Goal: Task Accomplishment & Management: Use online tool/utility

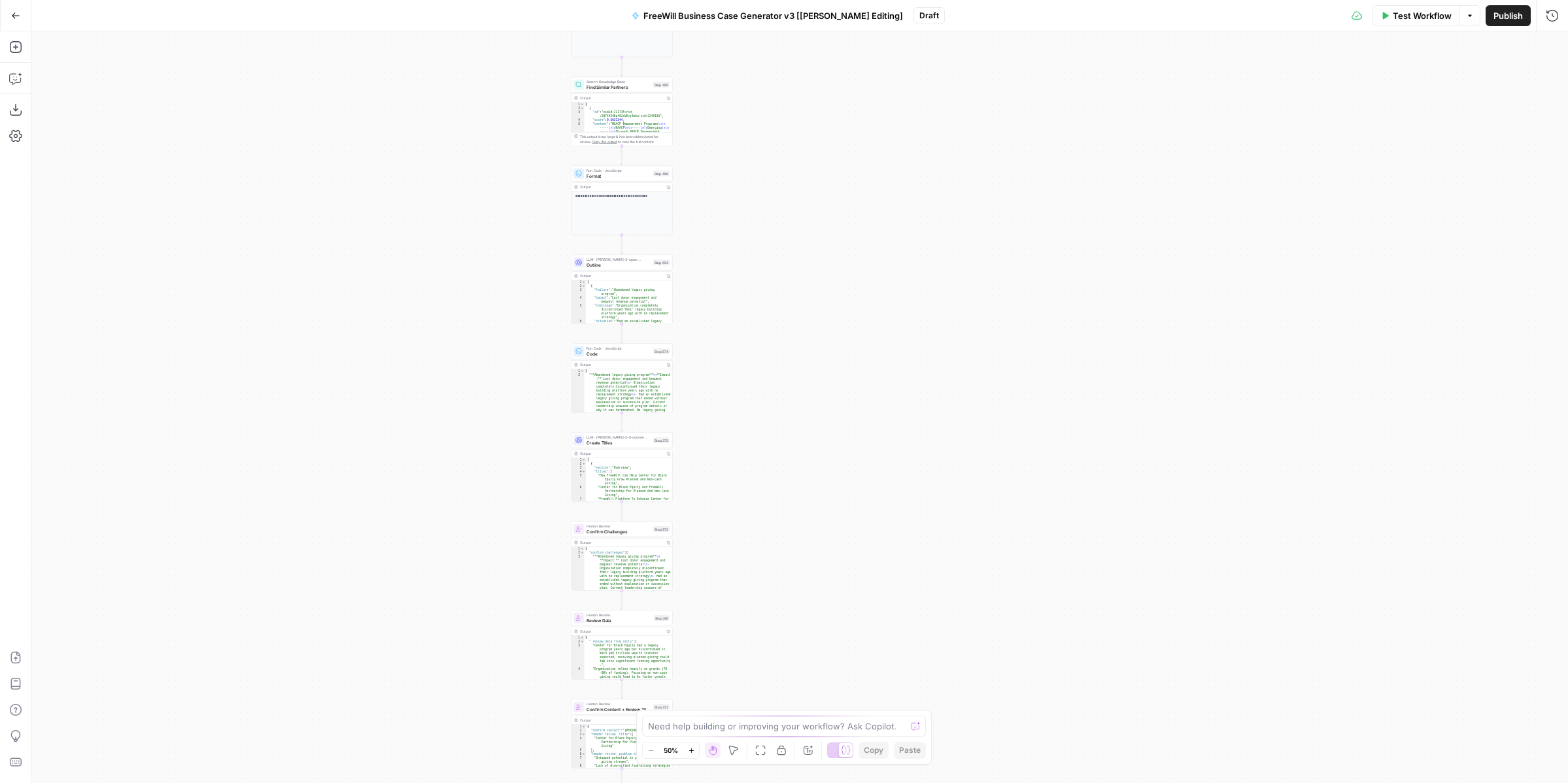
drag, startPoint x: 640, startPoint y: 569, endPoint x: 461, endPoint y: 121, distance: 482.4
click at [461, 121] on div "true false Workflow Set Inputs Inputs LLM · GPT 3.5 Turbo Extract Call Ids Step…" at bounding box center [800, 407] width 1537 height 752
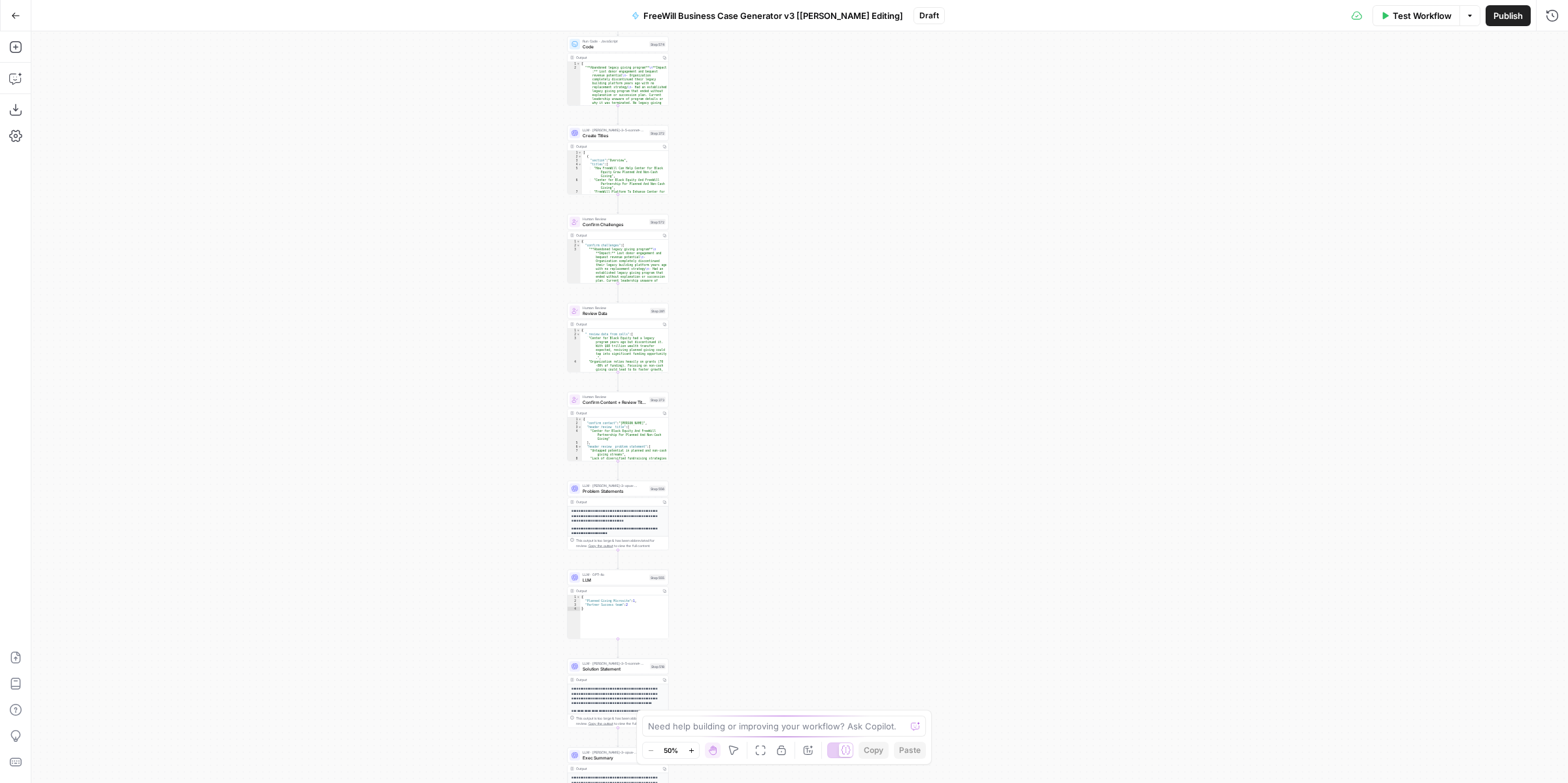
drag, startPoint x: 910, startPoint y: 684, endPoint x: 910, endPoint y: 384, distance: 300.0
click at [910, 384] on div "true false Workflow Set Inputs Inputs LLM · GPT 3.5 Turbo Extract Call Ids Step…" at bounding box center [800, 407] width 1537 height 752
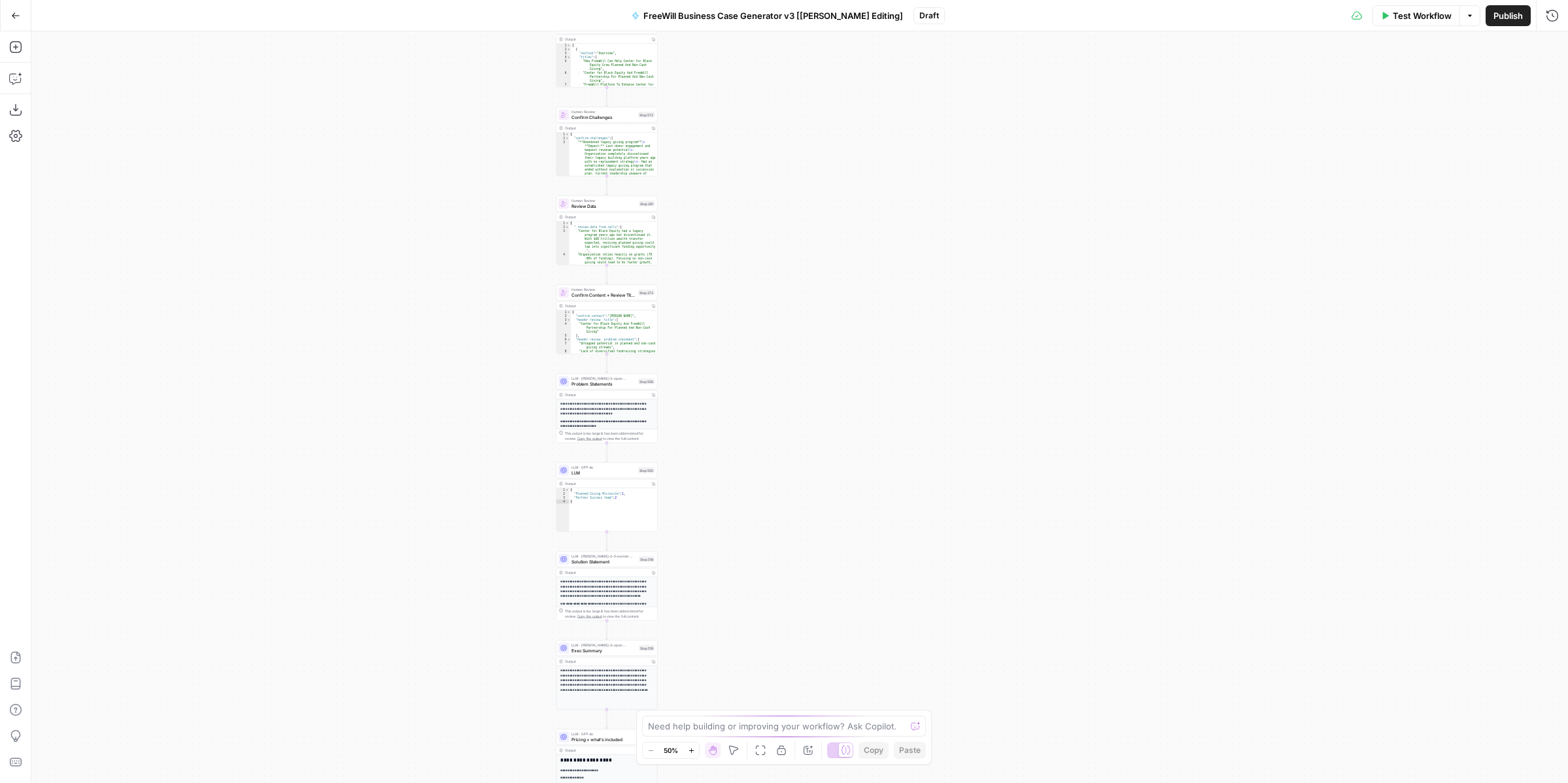
drag, startPoint x: 810, startPoint y: 526, endPoint x: 798, endPoint y: 417, distance: 109.7
click at [798, 417] on div "true false Workflow Set Inputs Inputs LLM · GPT 3.5 Turbo Extract Call Ids Step…" at bounding box center [800, 407] width 1537 height 752
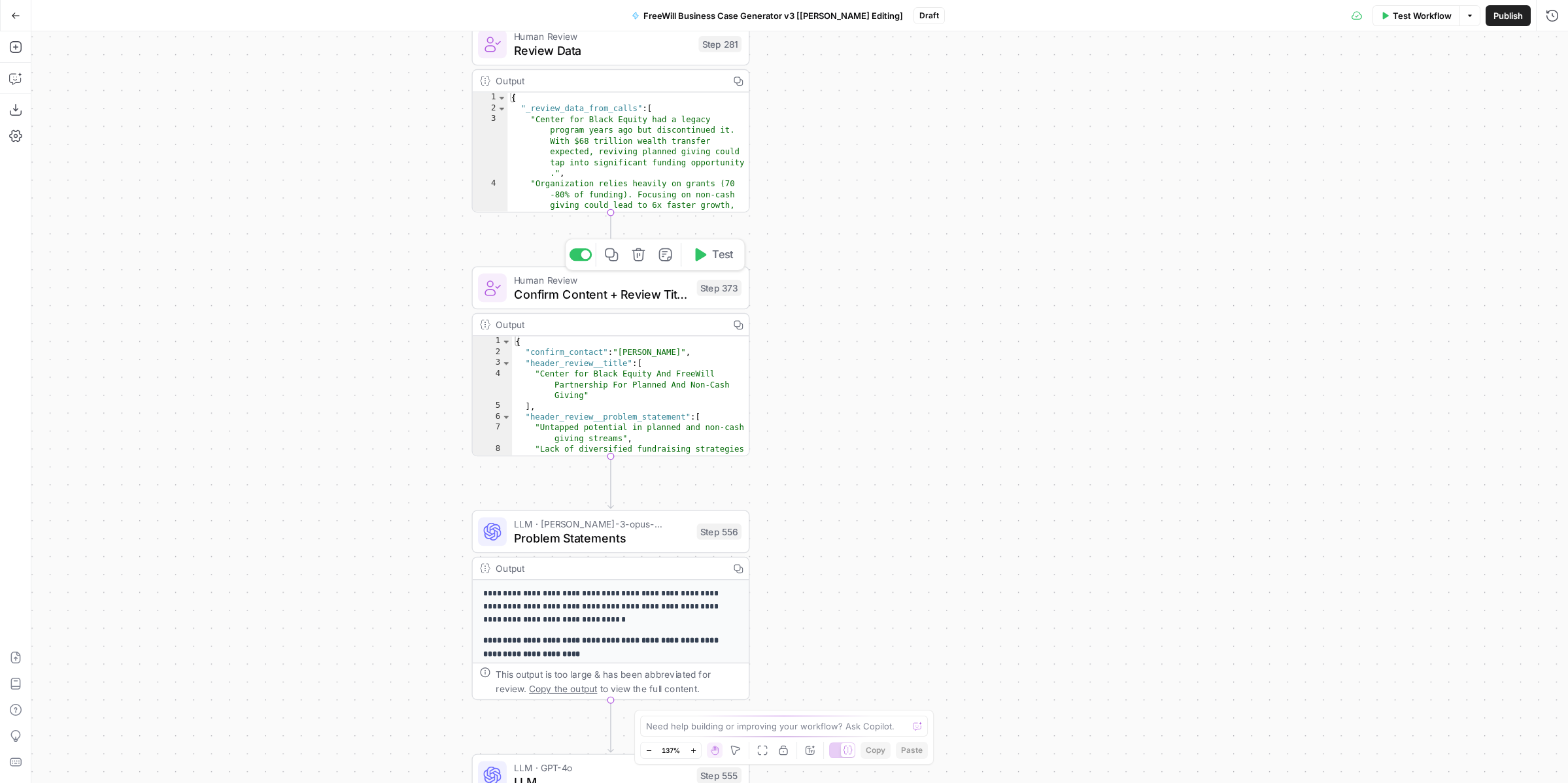
click at [604, 294] on span "Confirm Content + Review Titles" at bounding box center [601, 293] width 176 height 18
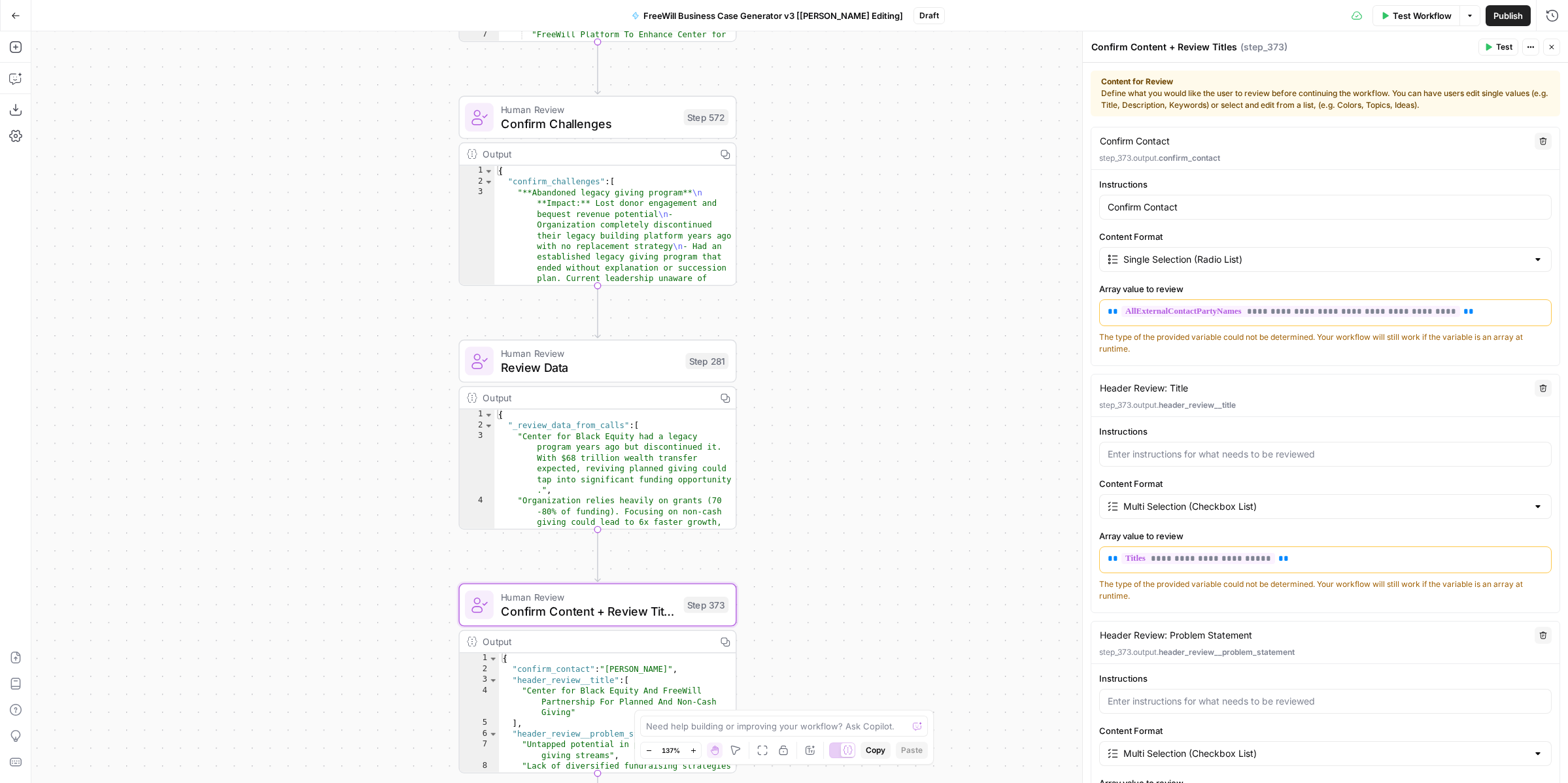
drag, startPoint x: 844, startPoint y: 147, endPoint x: 830, endPoint y: 461, distance: 314.3
click at [830, 462] on div "true false Workflow Set Inputs Inputs LLM · GPT 3.5 Turbo Extract Call Ids Step…" at bounding box center [800, 407] width 1537 height 752
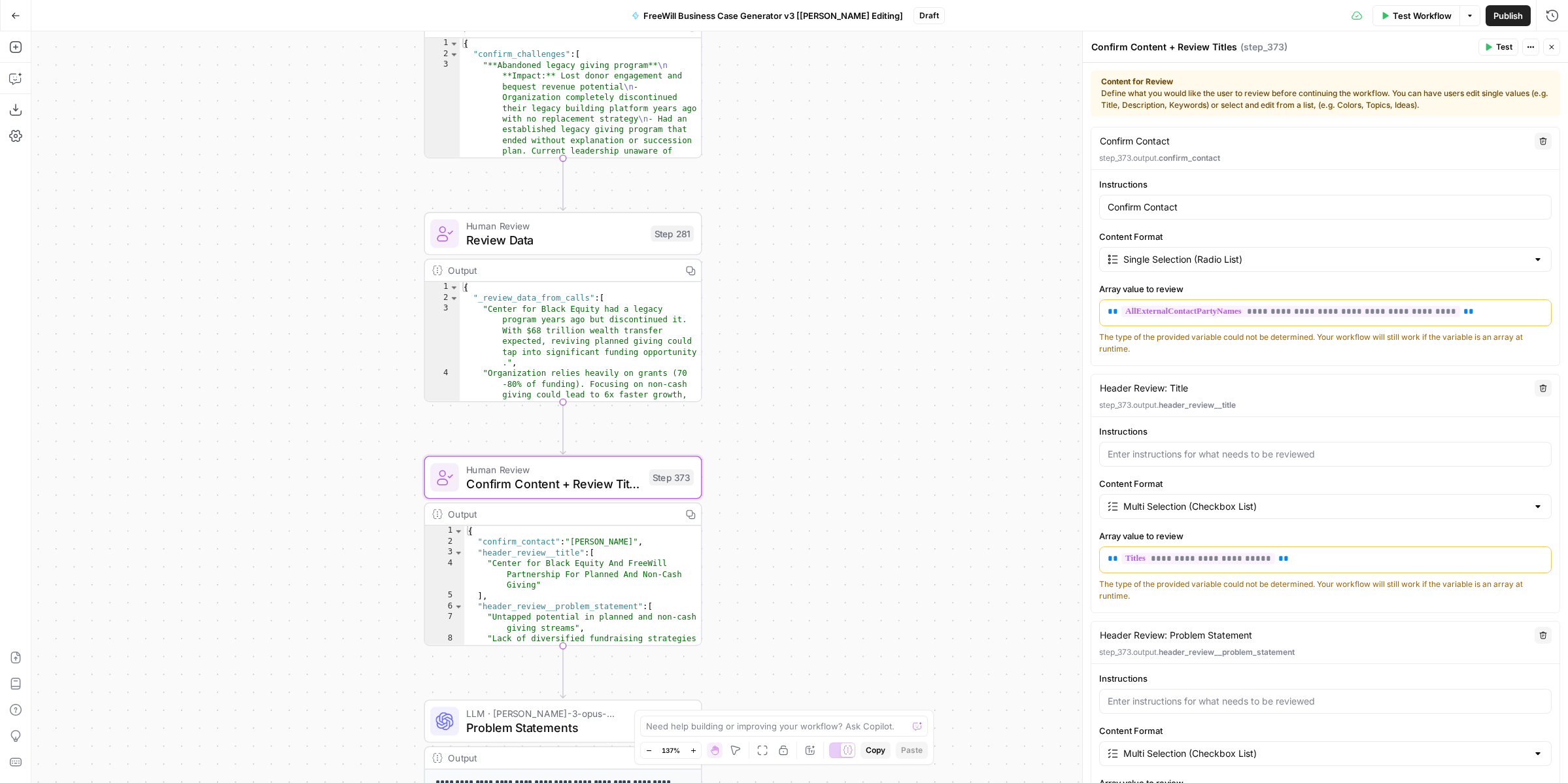
drag, startPoint x: 797, startPoint y: 600, endPoint x: 694, endPoint y: 150, distance: 461.6
click at [695, 150] on div "true false Workflow Set Inputs Inputs LLM · GPT 3.5 Turbo Extract Call Ids Step…" at bounding box center [800, 407] width 1537 height 752
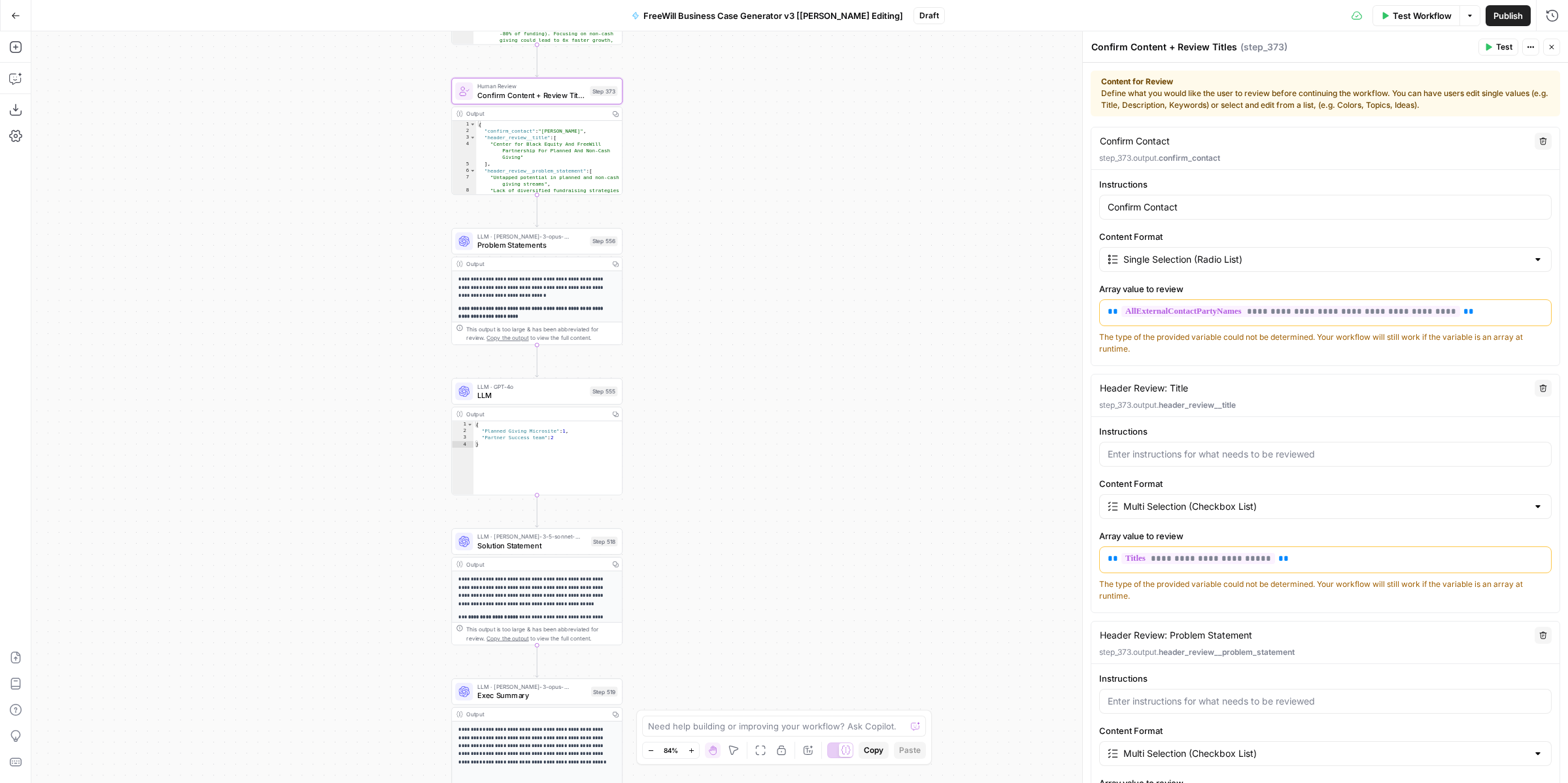
drag, startPoint x: 750, startPoint y: 522, endPoint x: 665, endPoint y: 202, distance: 331.1
click at [665, 202] on div "true false Workflow Set Inputs Inputs LLM · GPT 3.5 Turbo Extract Call Ids Step…" at bounding box center [800, 407] width 1537 height 752
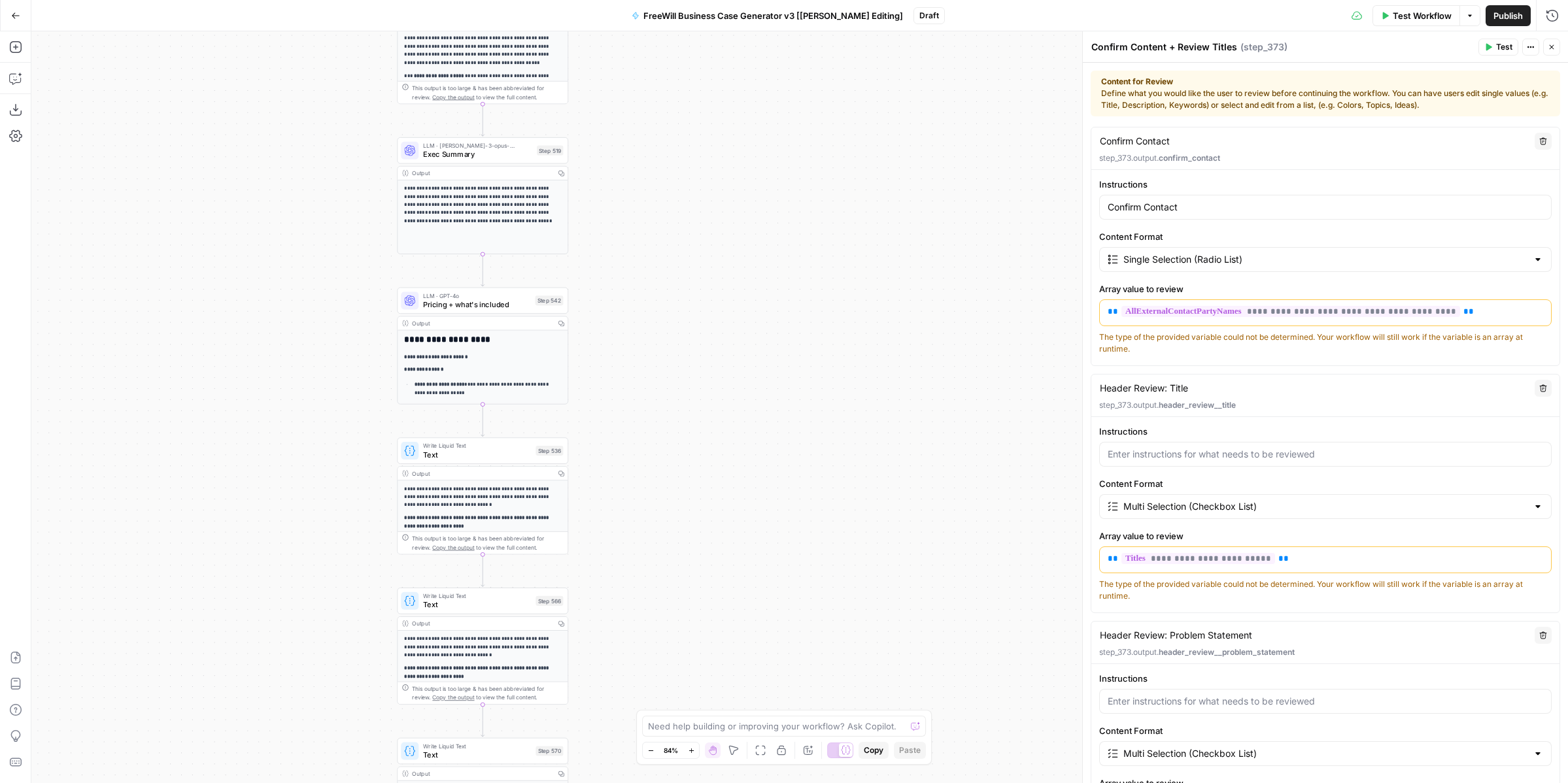
drag, startPoint x: 687, startPoint y: 611, endPoint x: 687, endPoint y: 260, distance: 351.0
click at [687, 259] on div "true false Workflow Set Inputs Inputs LLM · GPT 3.5 Turbo Extract Call Ids Step…" at bounding box center [800, 407] width 1537 height 752
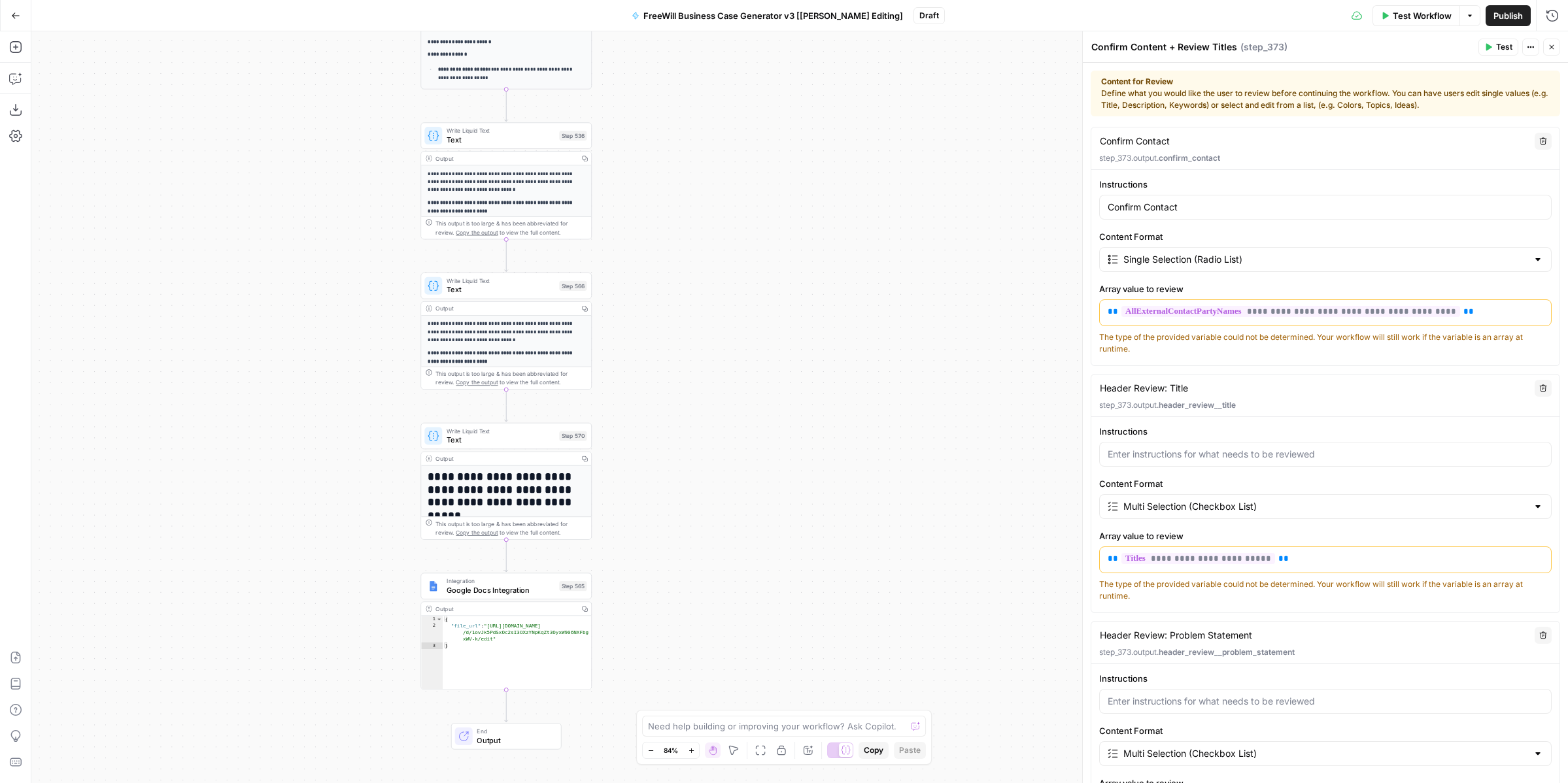
drag, startPoint x: 646, startPoint y: 548, endPoint x: 666, endPoint y: 256, distance: 292.7
click at [666, 256] on div "true false Workflow Set Inputs Inputs LLM · GPT 3.5 Turbo Extract Call Ids Step…" at bounding box center [800, 407] width 1537 height 752
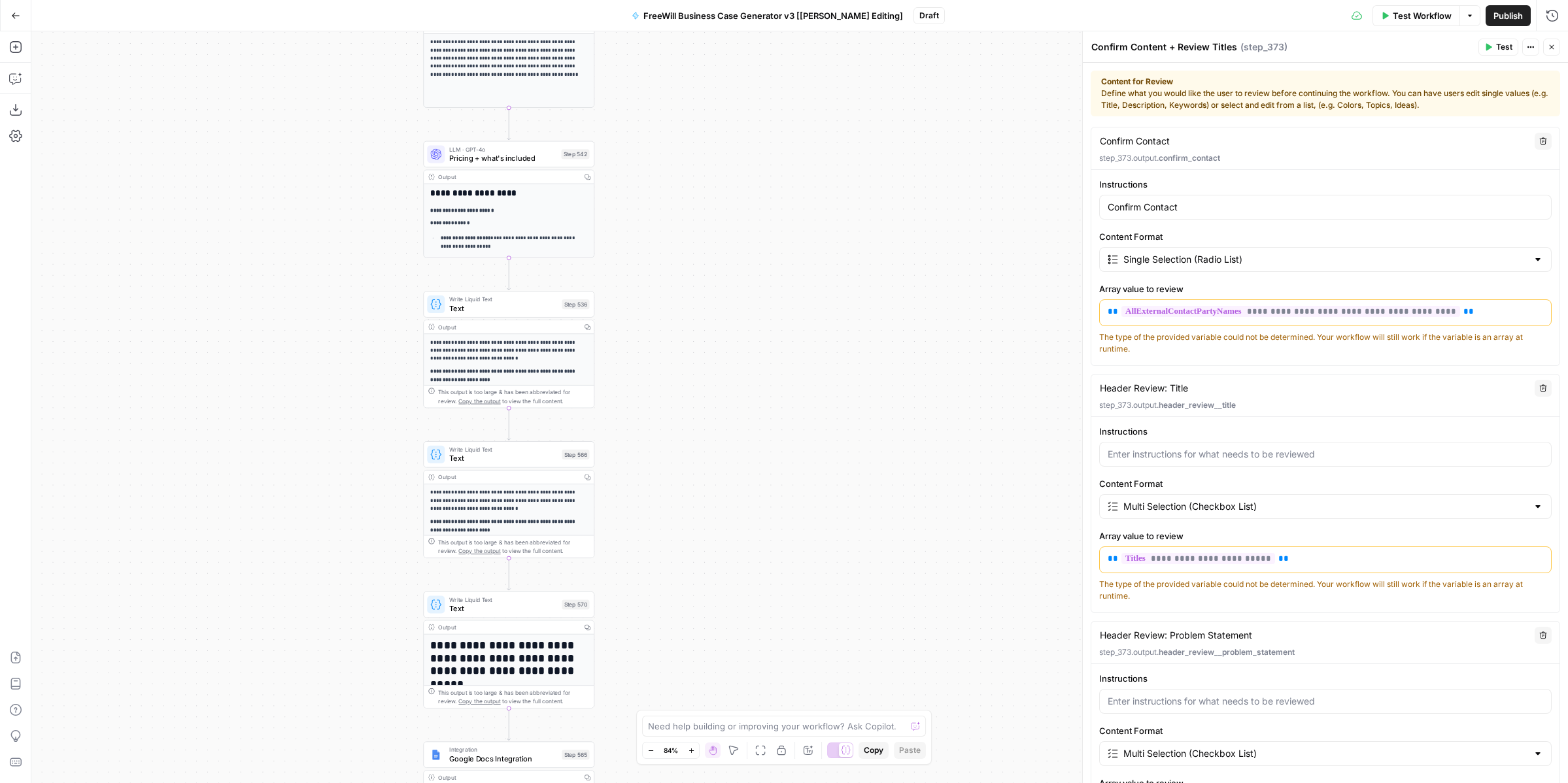
drag, startPoint x: 662, startPoint y: 418, endPoint x: 663, endPoint y: 587, distance: 169.0
click at [664, 587] on div "true false Workflow Set Inputs Inputs LLM · GPT 3.5 Turbo Extract Call Ids Step…" at bounding box center [800, 407] width 1537 height 752
click at [492, 458] on span "Text" at bounding box center [504, 456] width 109 height 11
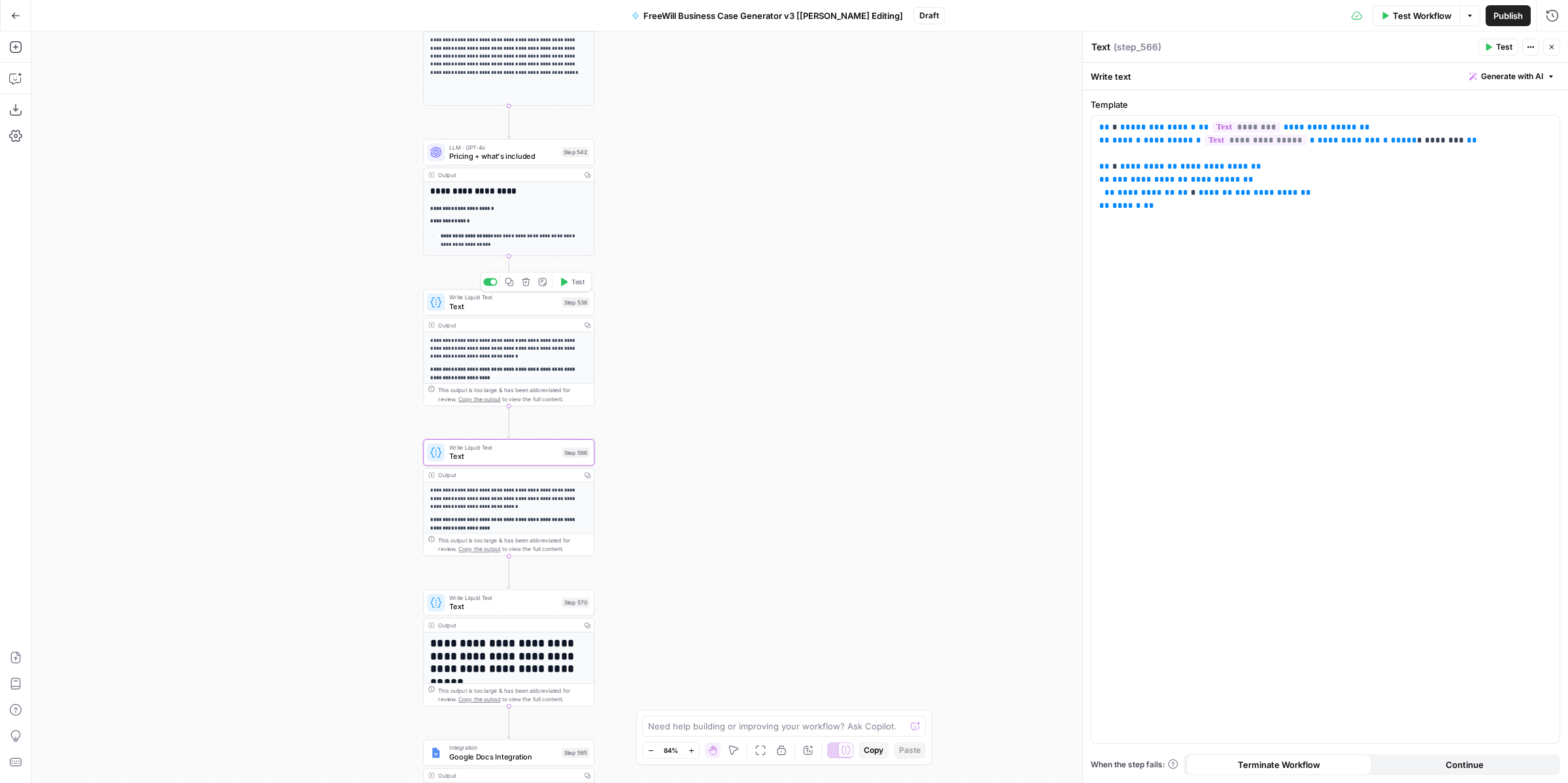
click at [515, 304] on span "Text" at bounding box center [504, 306] width 109 height 11
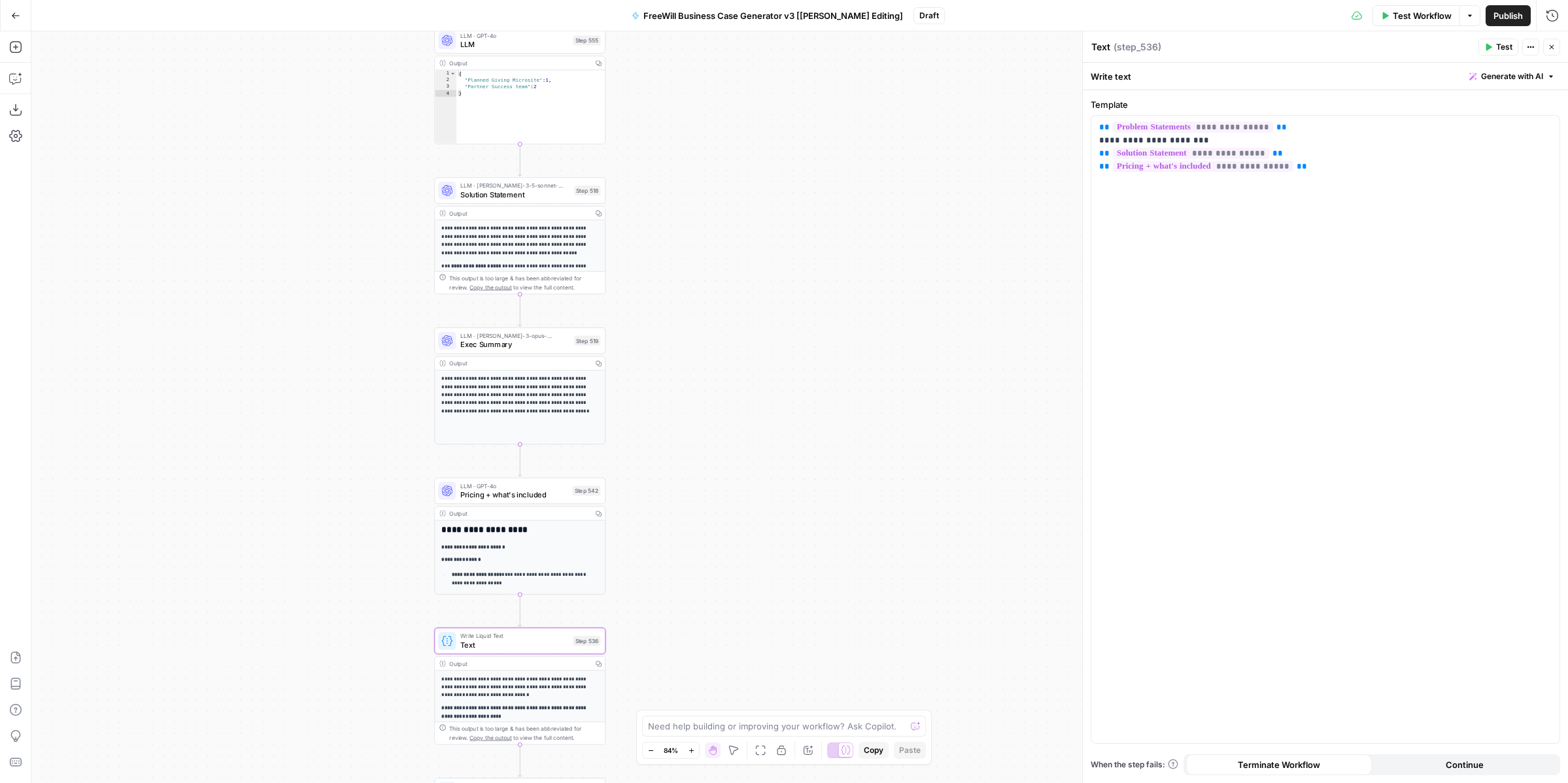
drag, startPoint x: 691, startPoint y: 151, endPoint x: 703, endPoint y: 490, distance: 339.2
click at [703, 490] on div "true false Workflow Set Inputs Inputs LLM · GPT 3.5 Turbo Extract Call Ids Step…" at bounding box center [800, 407] width 1537 height 752
click at [548, 353] on div "LLM · claude-3-opus-20240229 Exec Summary Step 519 Copy step Delete step Add No…" at bounding box center [520, 340] width 172 height 27
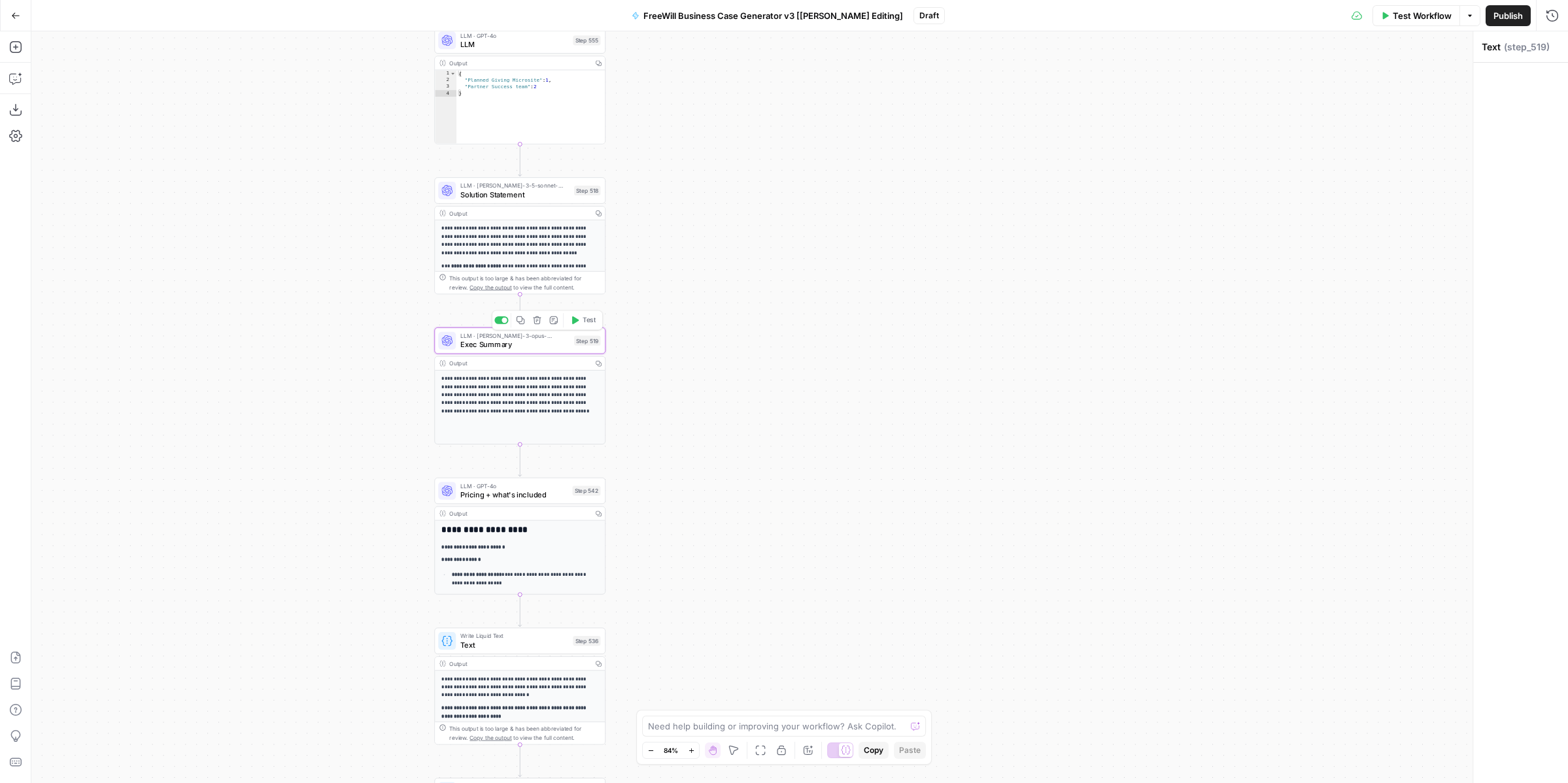
type textarea "Exec Summary"
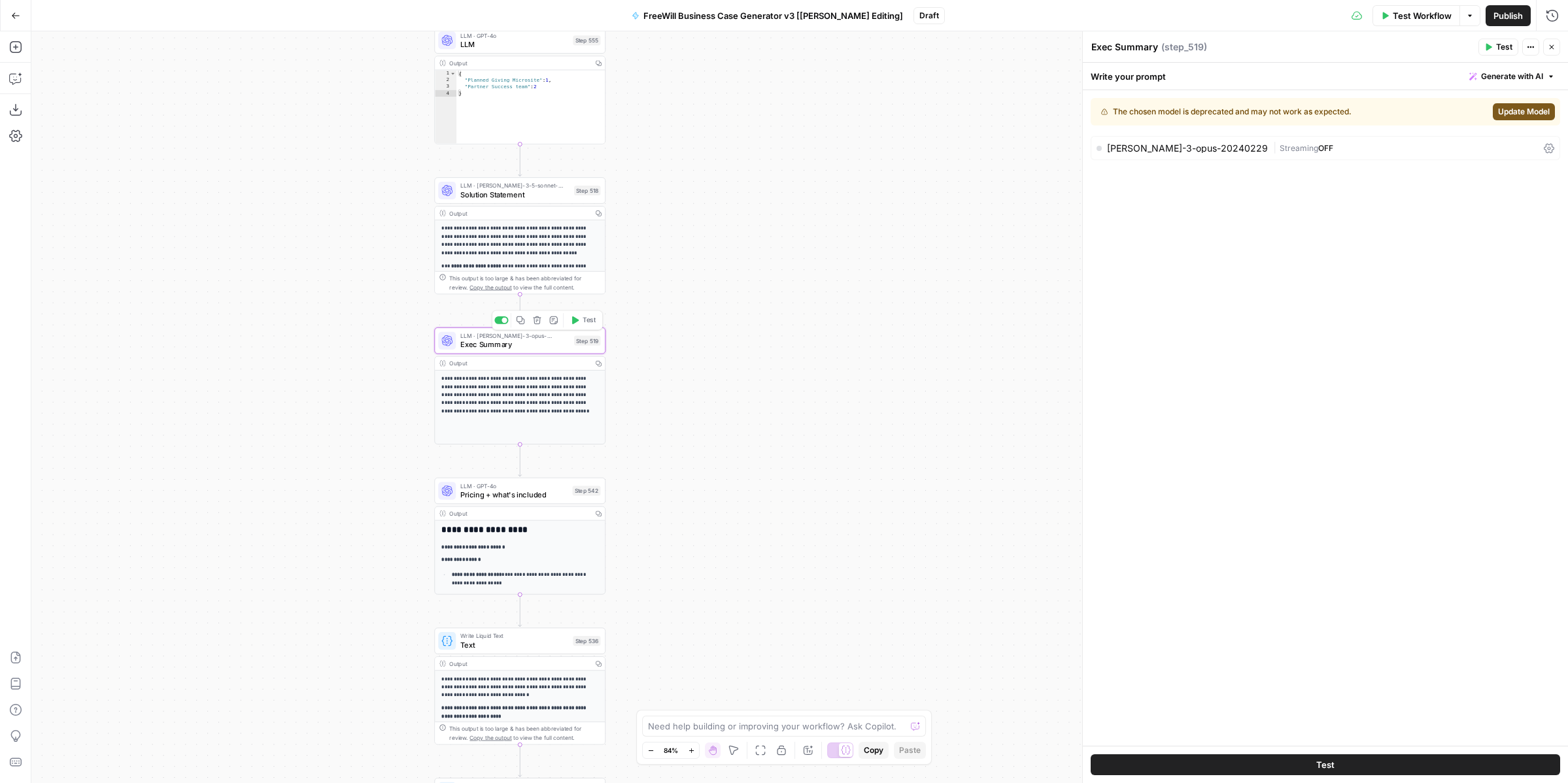
click at [540, 341] on span "Exec Summary" at bounding box center [515, 345] width 109 height 11
click at [533, 194] on span "Solution Statement" at bounding box center [515, 194] width 109 height 11
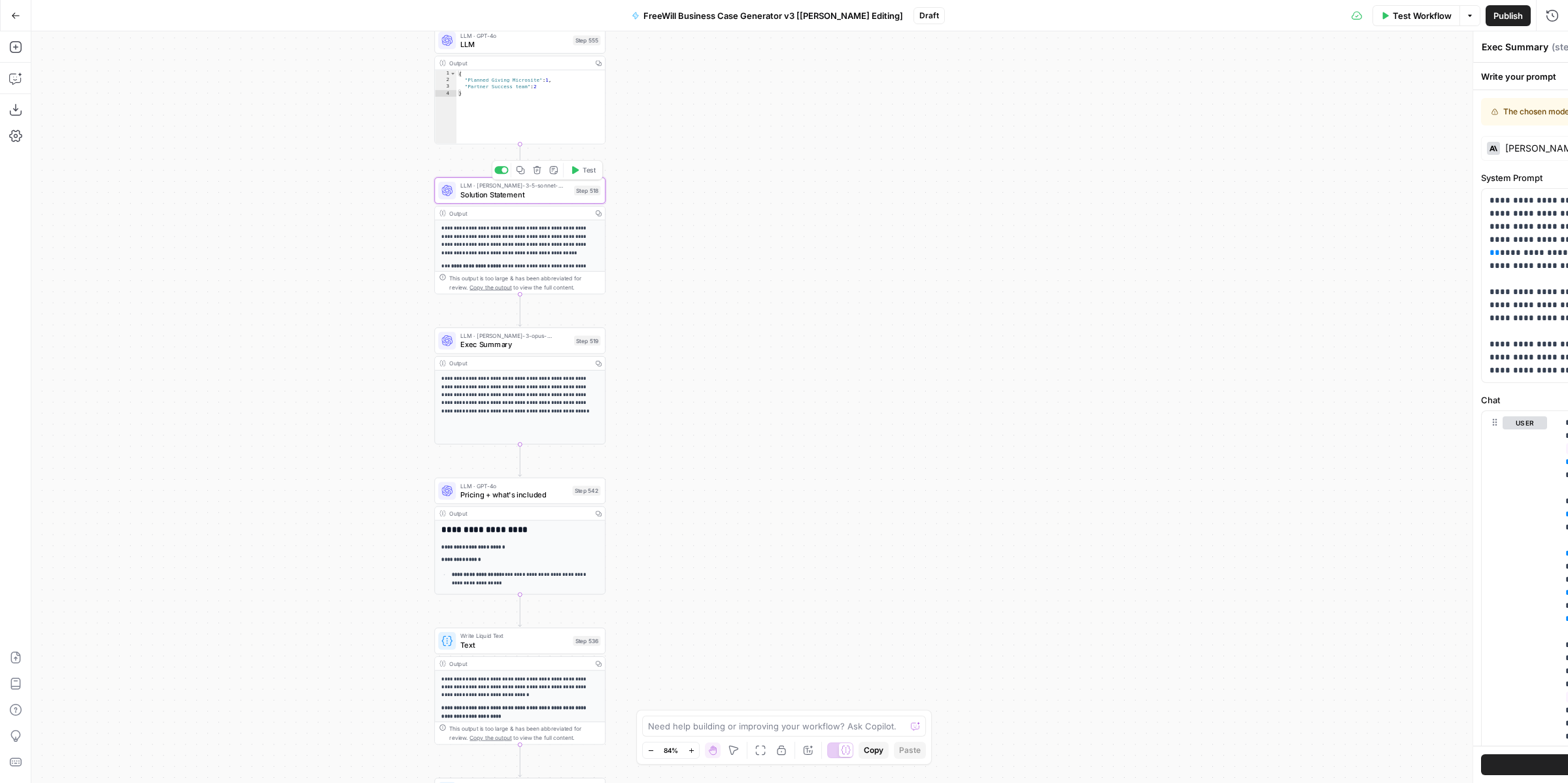
type textarea "Solution Statement"
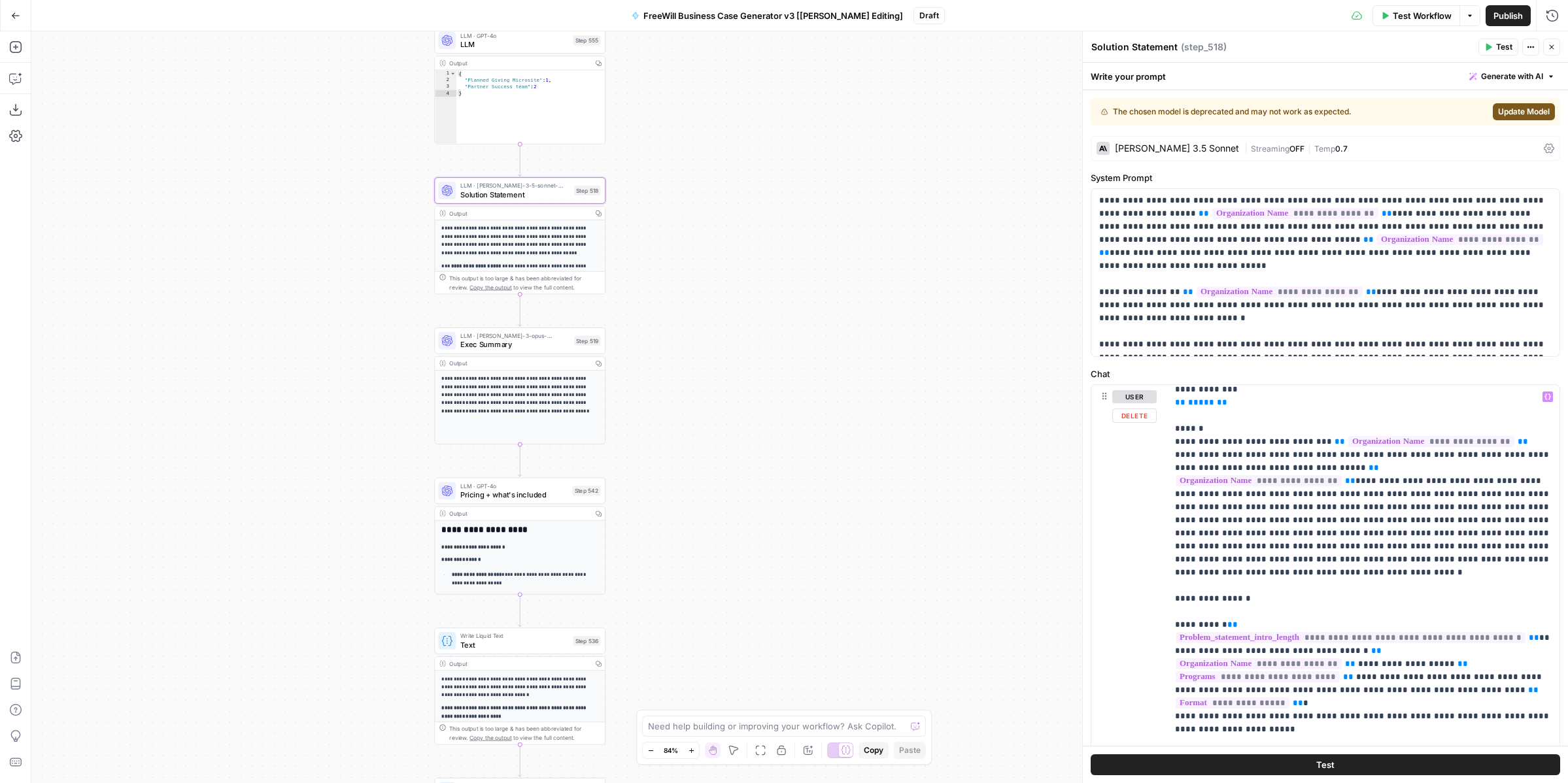
scroll to position [210, 0]
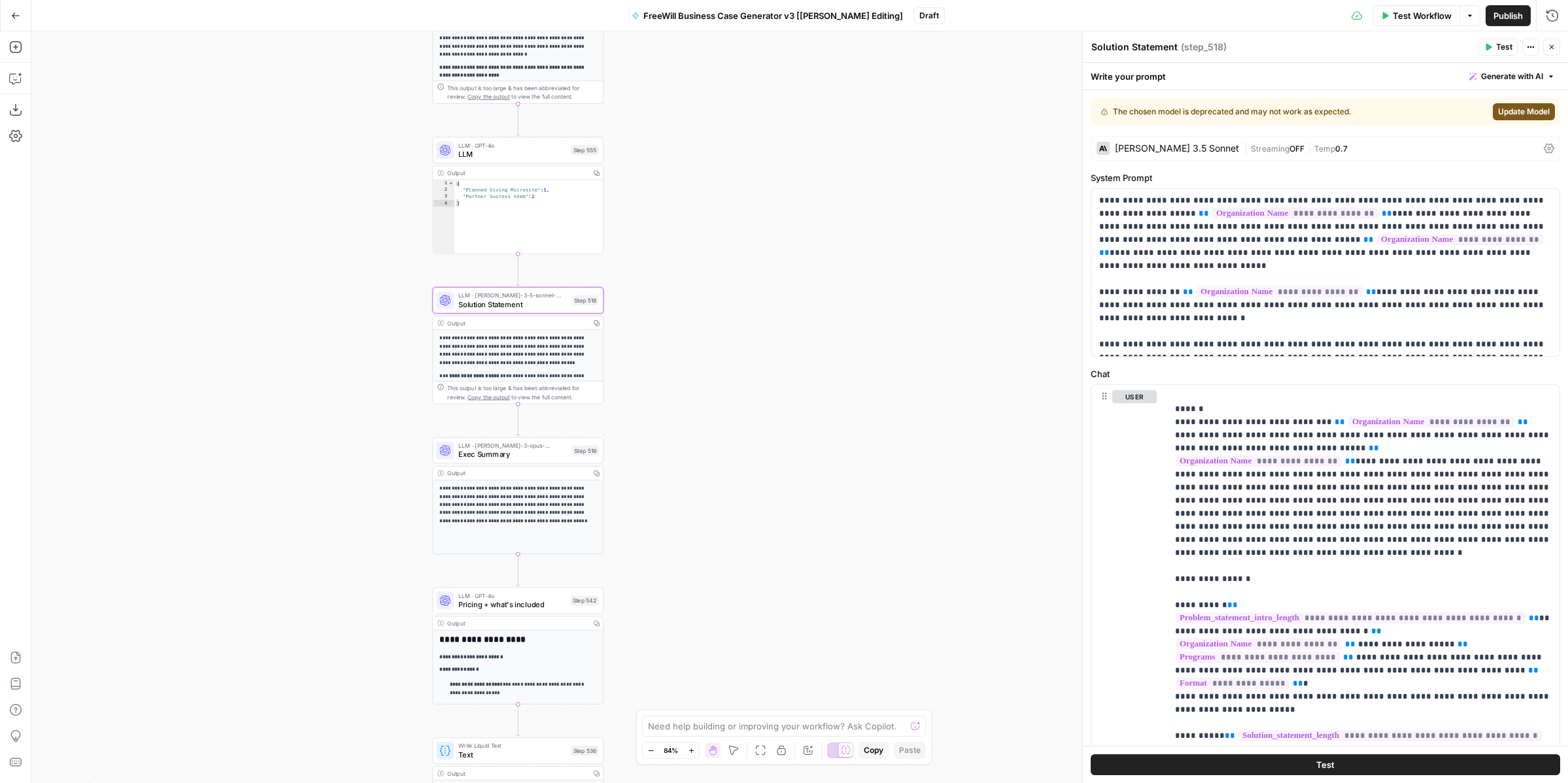
drag, startPoint x: 642, startPoint y: 202, endPoint x: 624, endPoint y: 483, distance: 281.6
click at [626, 484] on div "true false Workflow Set Inputs Inputs LLM · GPT 3.5 Turbo Extract Call Ids Step…" at bounding box center [800, 407] width 1537 height 752
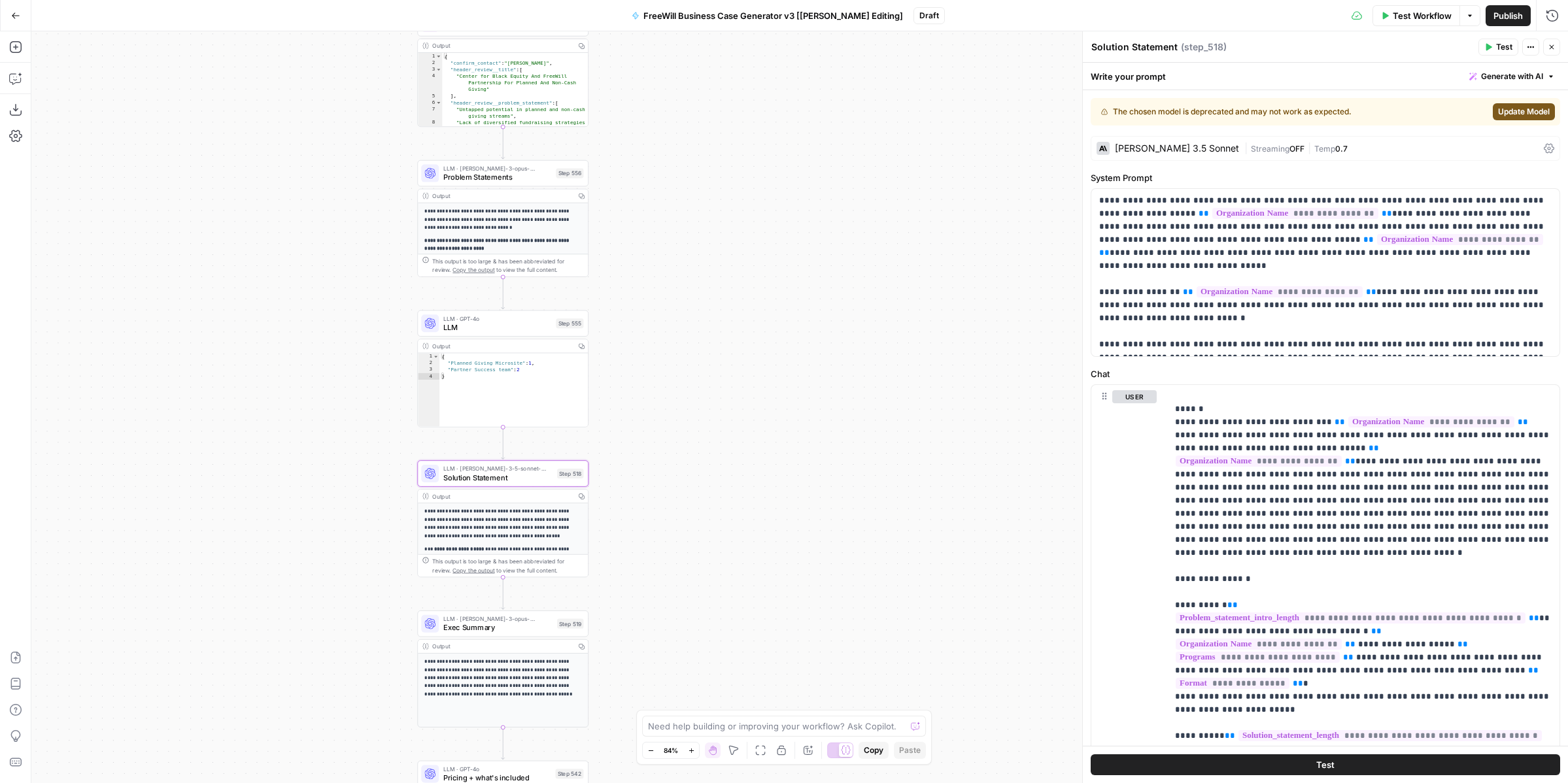
click at [534, 178] on span "Problem Statements" at bounding box center [498, 178] width 109 height 11
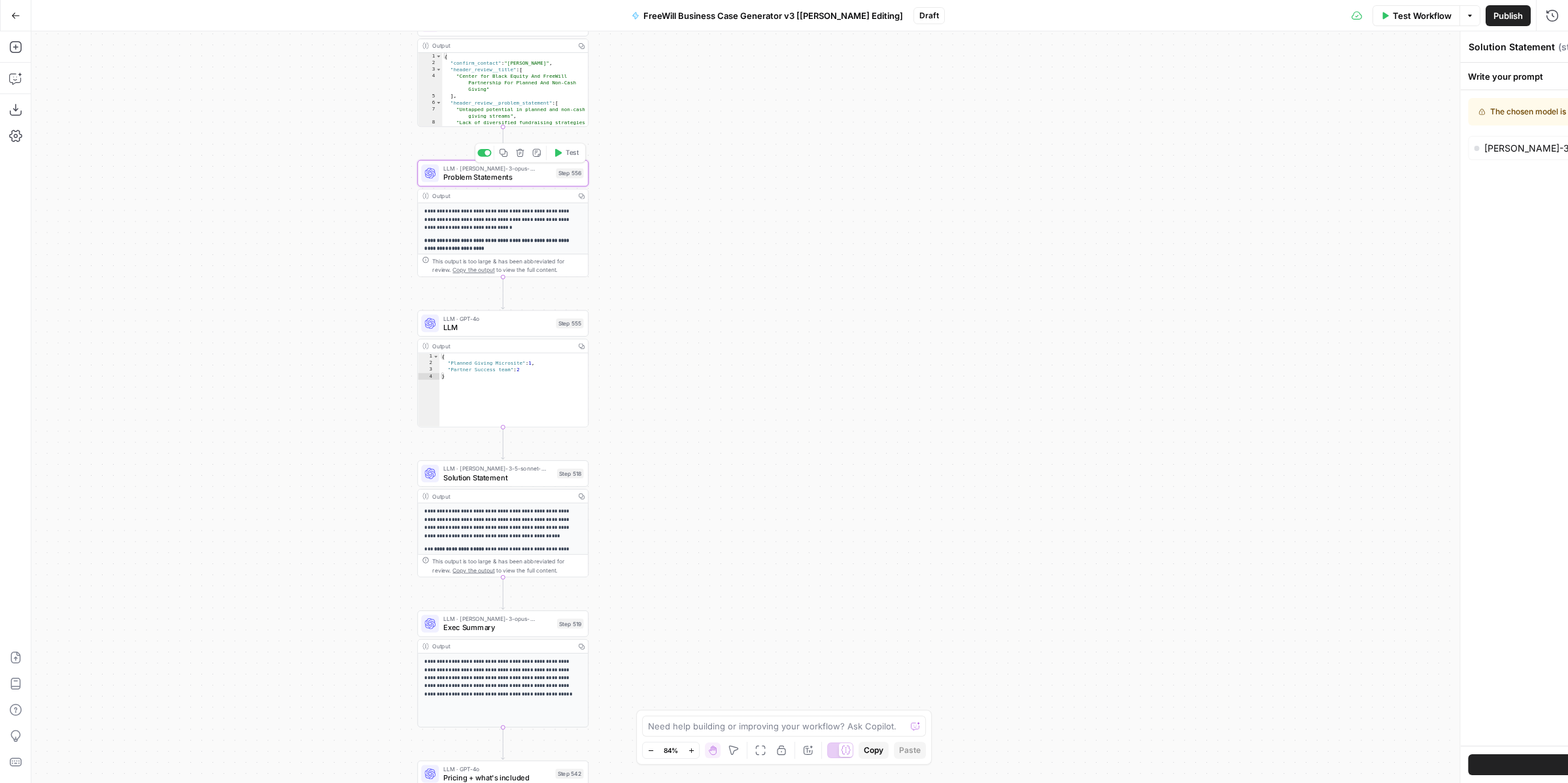
type textarea "Problem Statements"
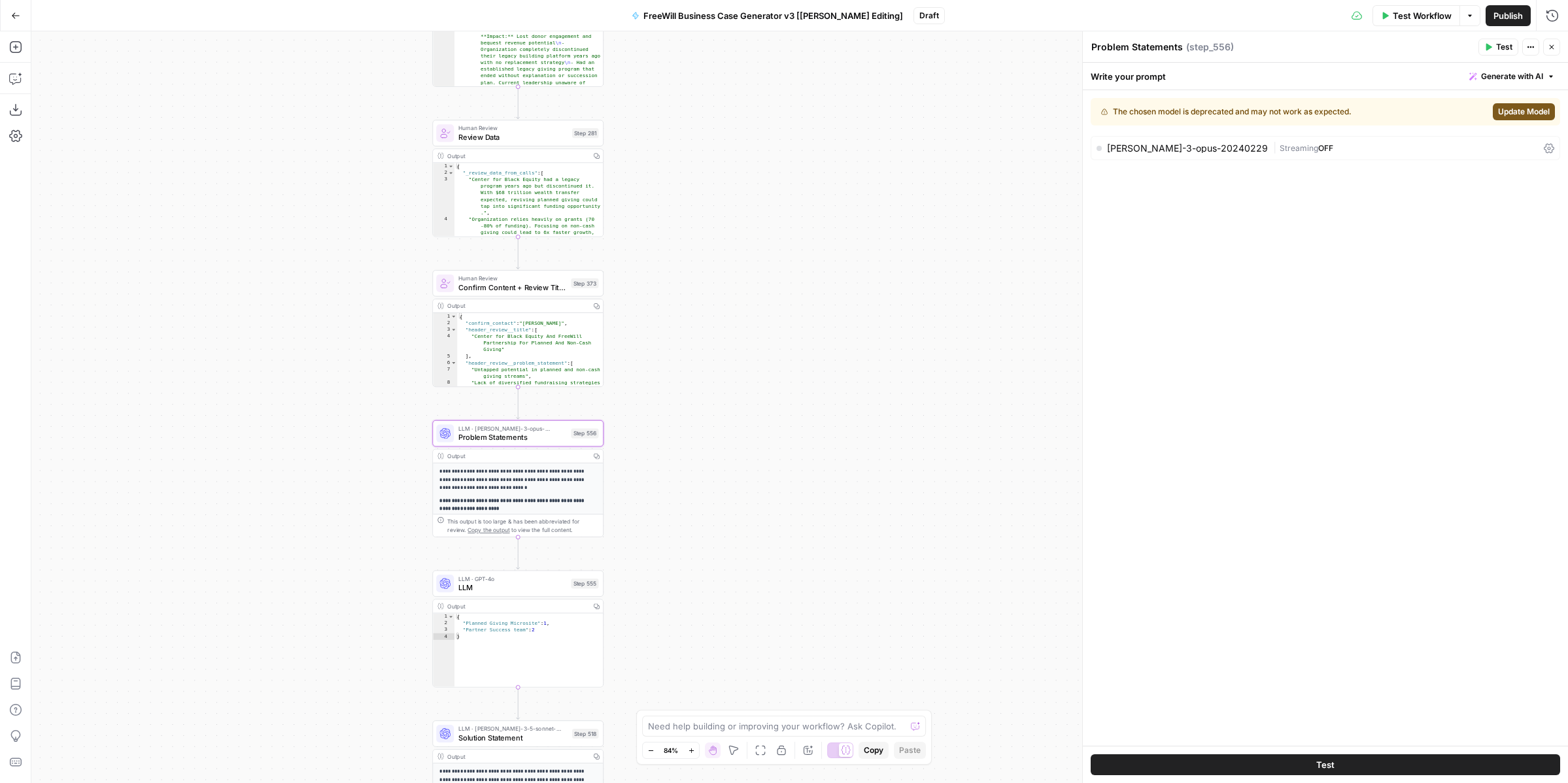
drag, startPoint x: 675, startPoint y: 136, endPoint x: 690, endPoint y: 419, distance: 283.4
click at [691, 422] on div "true false Workflow Set Inputs Inputs LLM · GPT 3.5 Turbo Extract Call Ids Step…" at bounding box center [800, 407] width 1537 height 752
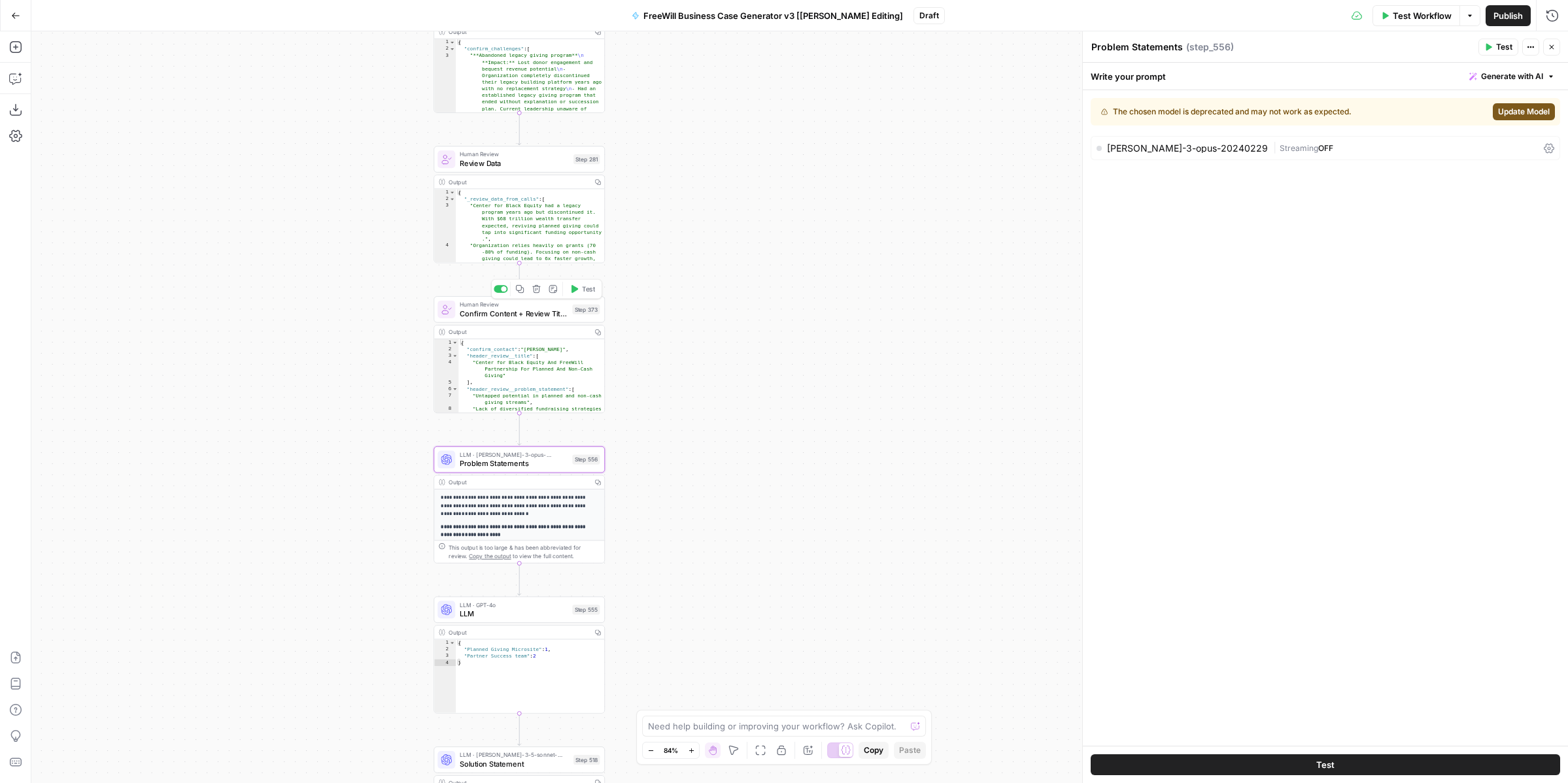
click at [548, 308] on span "Confirm Content + Review Titles" at bounding box center [514, 313] width 109 height 11
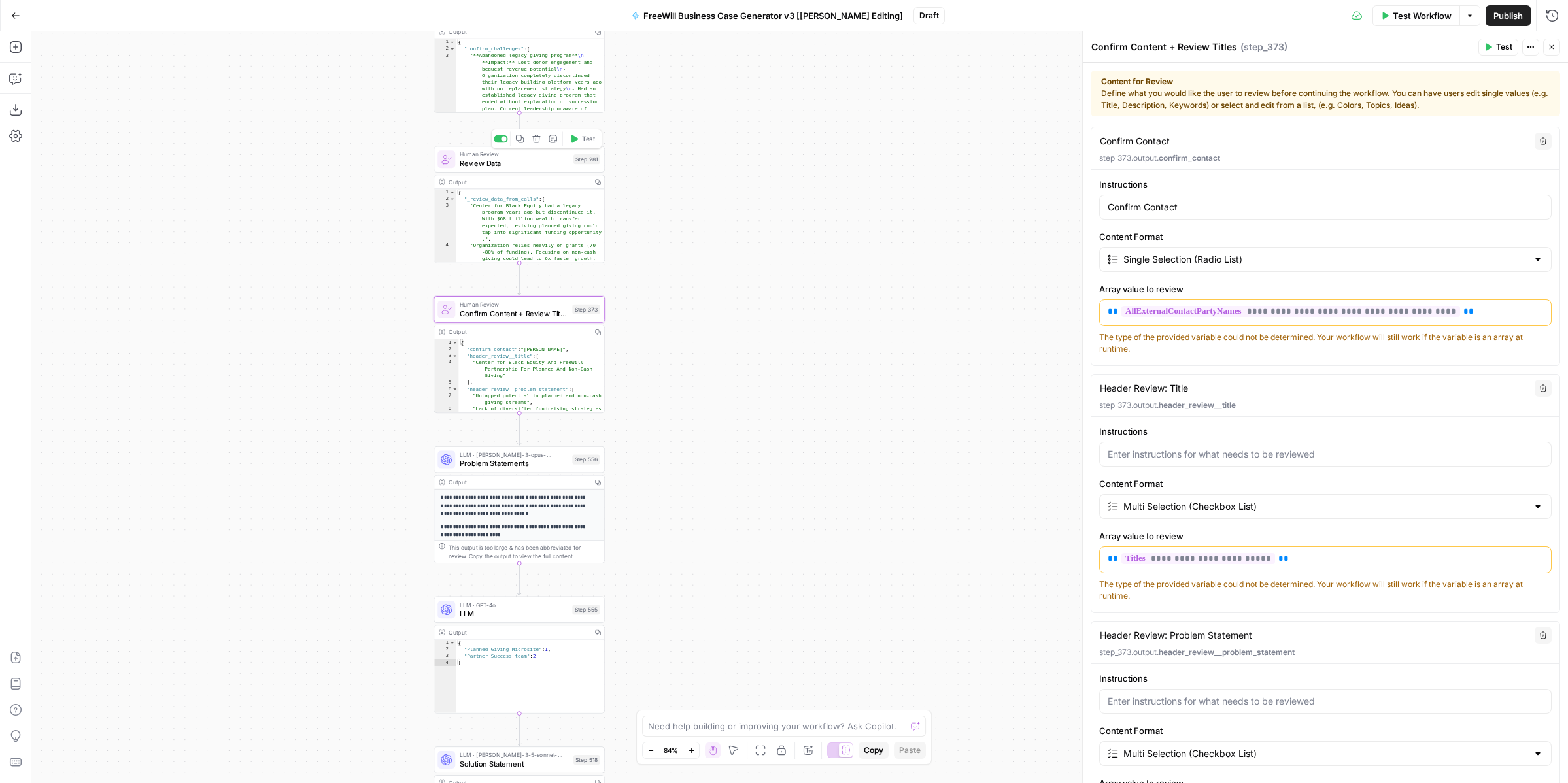
click at [544, 164] on span "Review Data" at bounding box center [514, 163] width 109 height 11
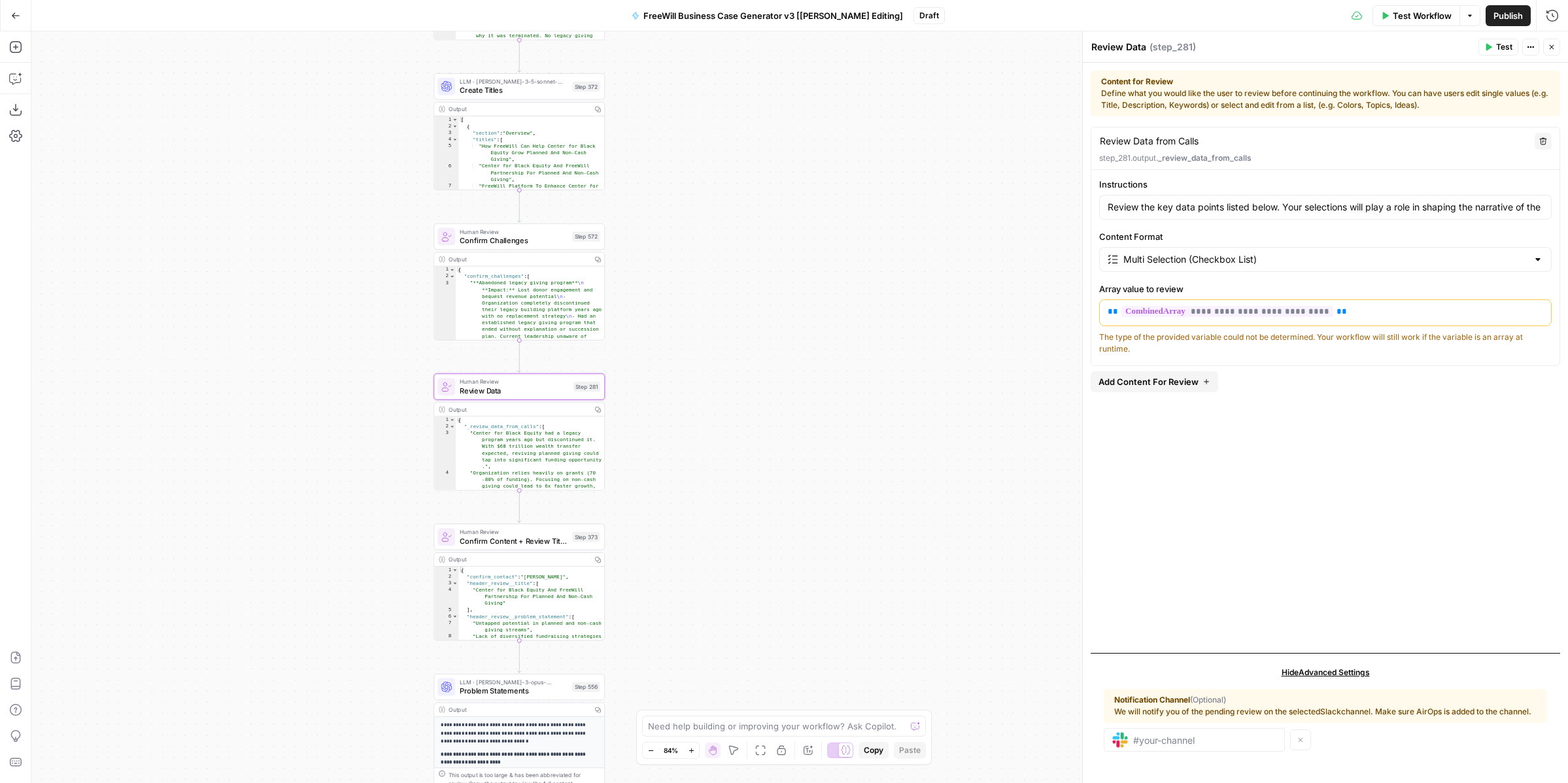
drag, startPoint x: 727, startPoint y: 122, endPoint x: 726, endPoint y: 343, distance: 221.0
click at [726, 346] on div "true false Workflow Set Inputs Inputs LLM · GPT 3.5 Turbo Extract Call Ids Step…" at bounding box center [800, 407] width 1537 height 752
click at [530, 235] on span "Confirm Challenges" at bounding box center [513, 238] width 109 height 11
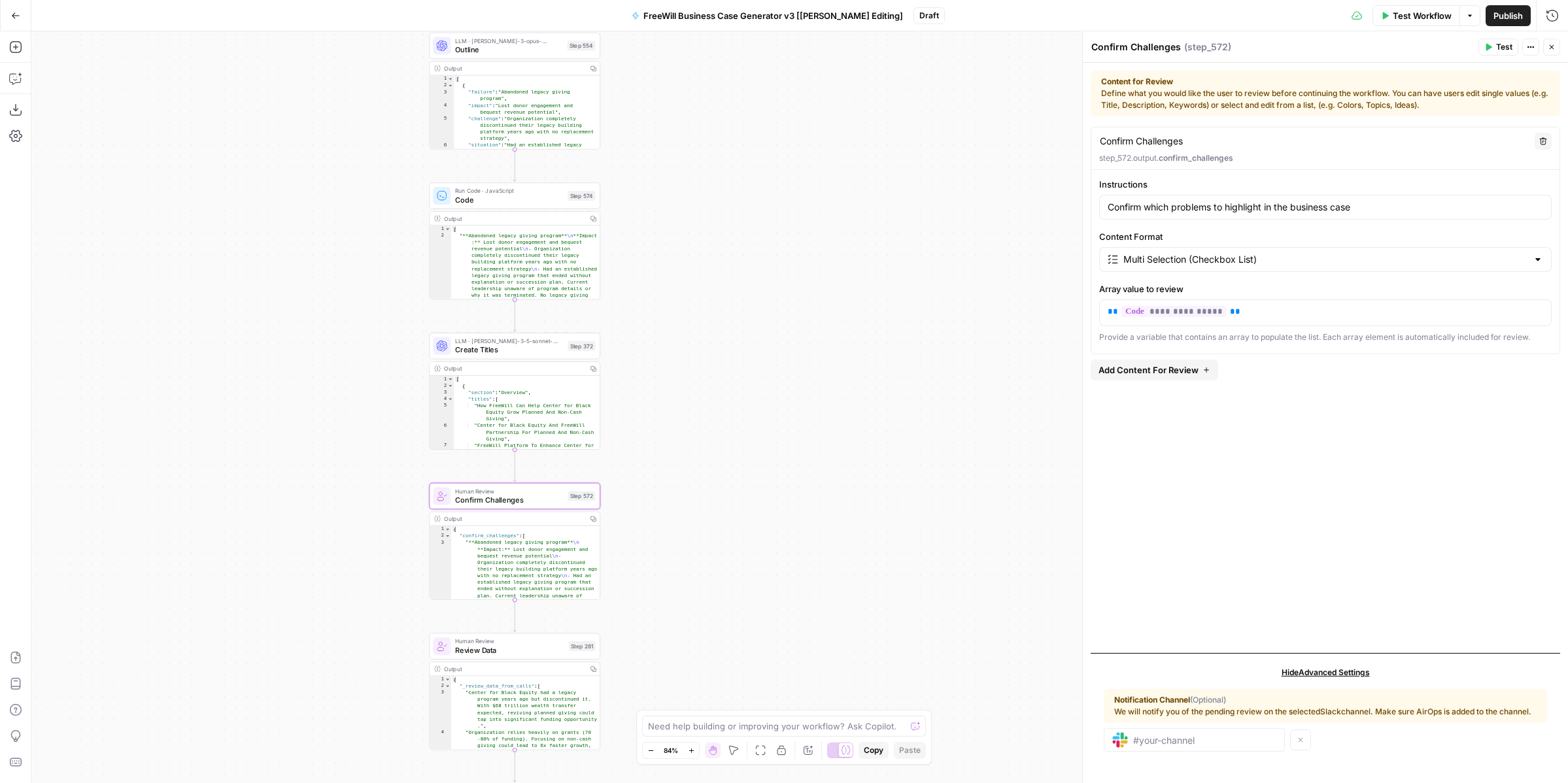
drag, startPoint x: 676, startPoint y: 182, endPoint x: 669, endPoint y: 438, distance: 256.1
click at [671, 440] on div "true false Workflow Set Inputs Inputs LLM · GPT 3.5 Turbo Extract Call Ids Step…" at bounding box center [800, 407] width 1537 height 752
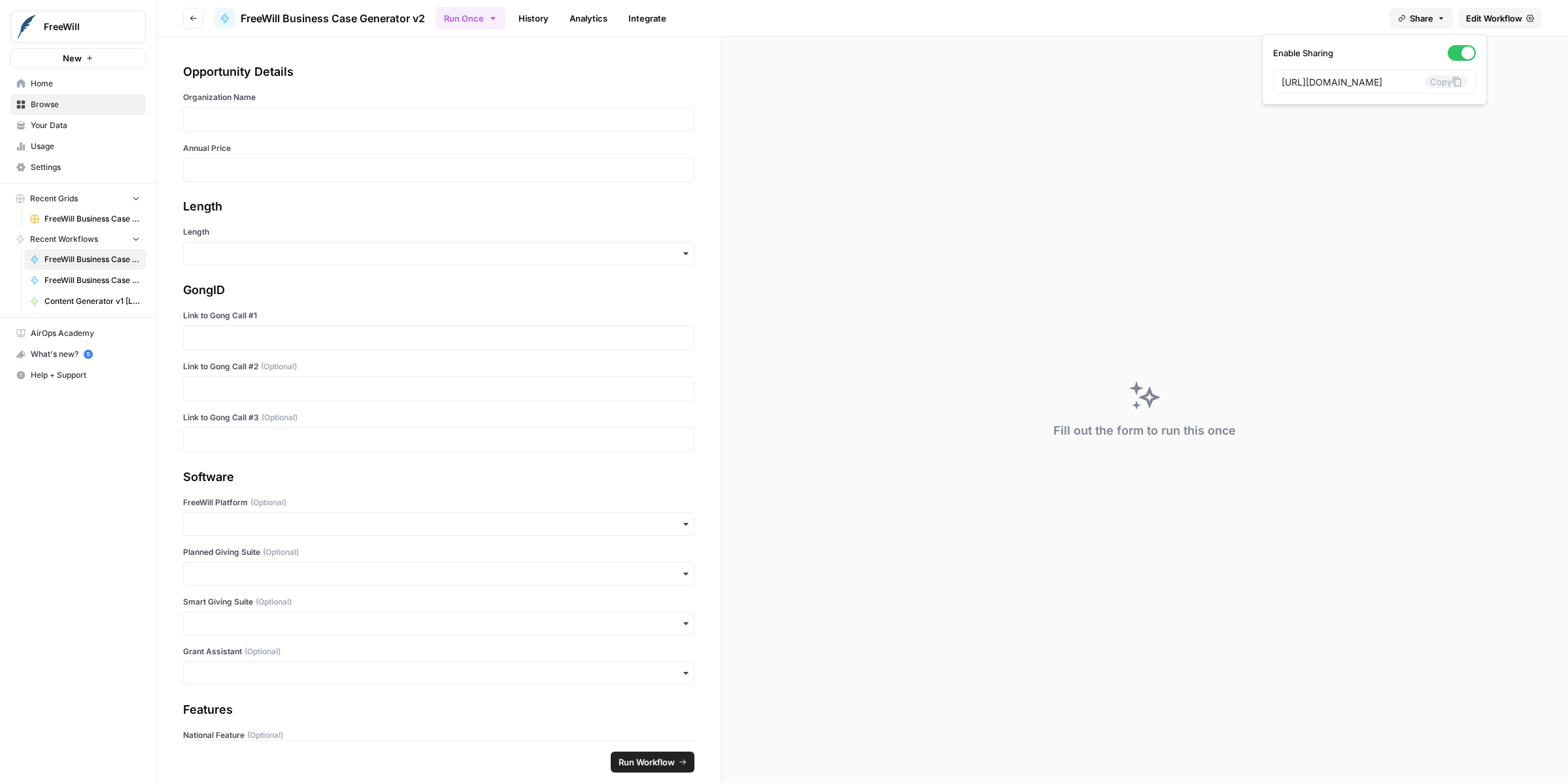
click at [1429, 21] on span "Share" at bounding box center [1421, 18] width 23 height 13
click at [1494, 25] on link "Edit Workflow" at bounding box center [1500, 18] width 84 height 21
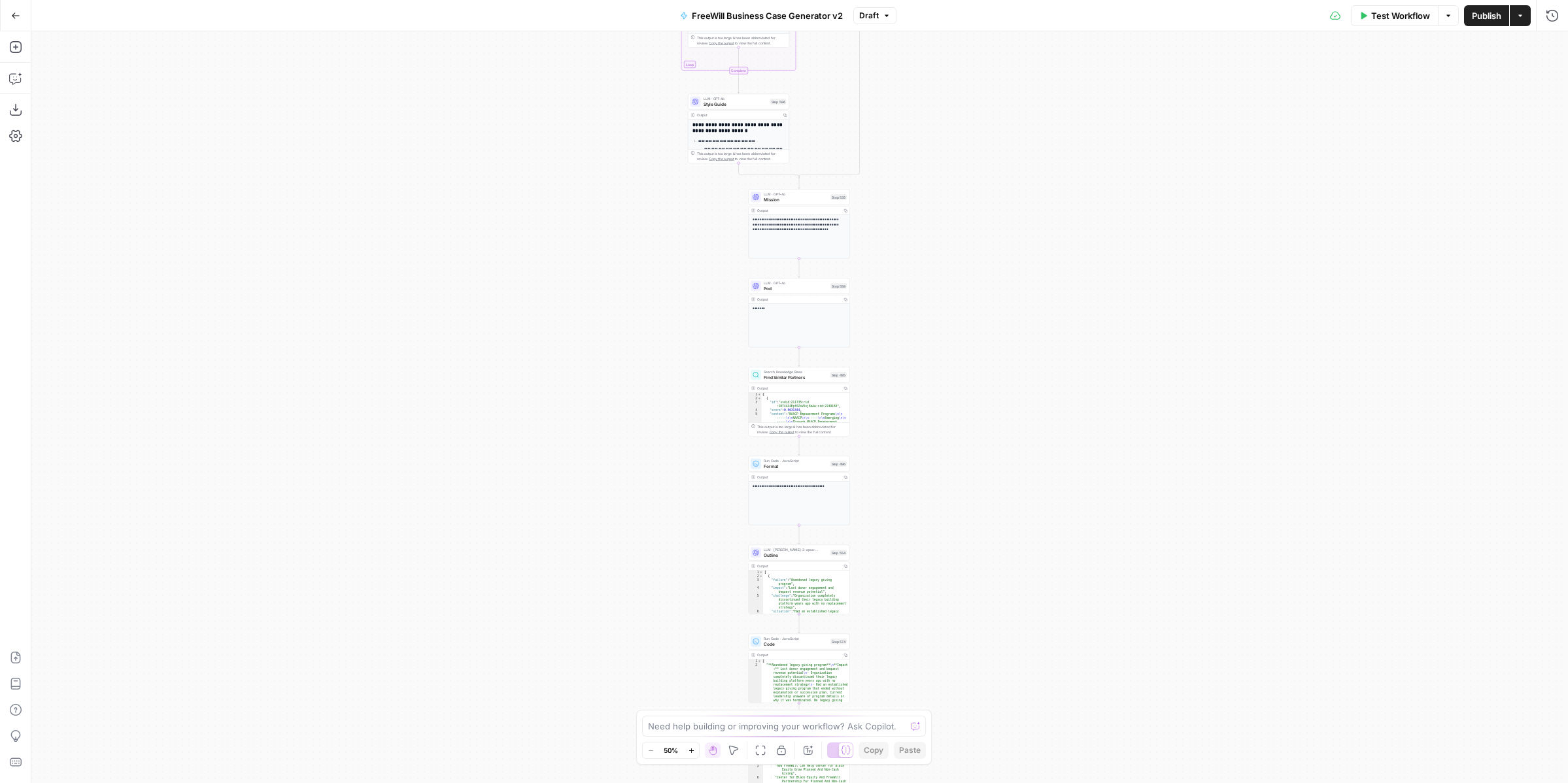
drag, startPoint x: 951, startPoint y: 485, endPoint x: 922, endPoint y: 262, distance: 224.9
click at [922, 262] on div "true false Workflow Set Inputs Inputs LLM · GPT 3.5 Turbo Extract Call Ids Step…" at bounding box center [800, 407] width 1537 height 752
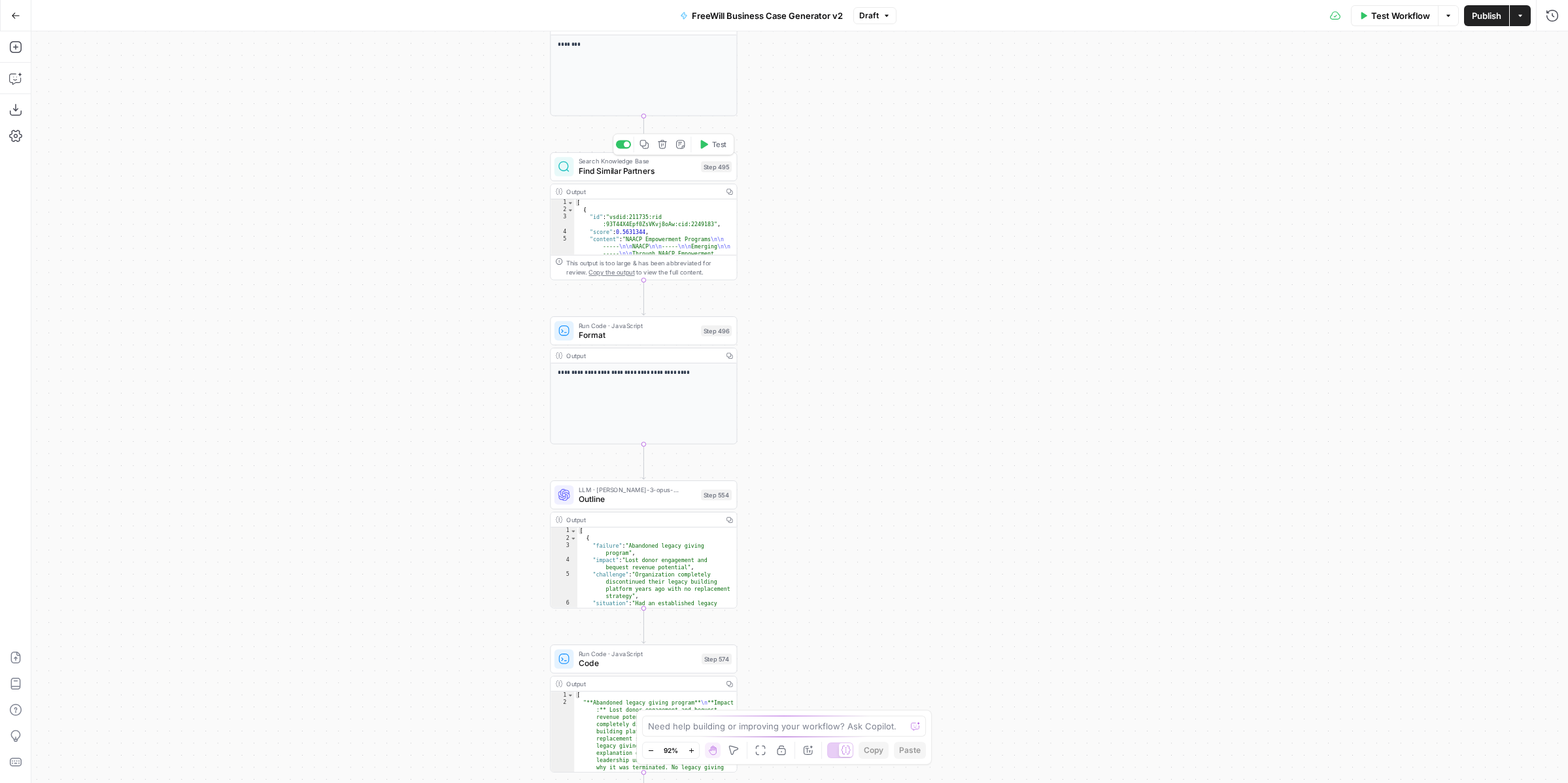
click at [662, 166] on span "Find Similar Partners" at bounding box center [637, 171] width 118 height 12
type input "Content Generator"
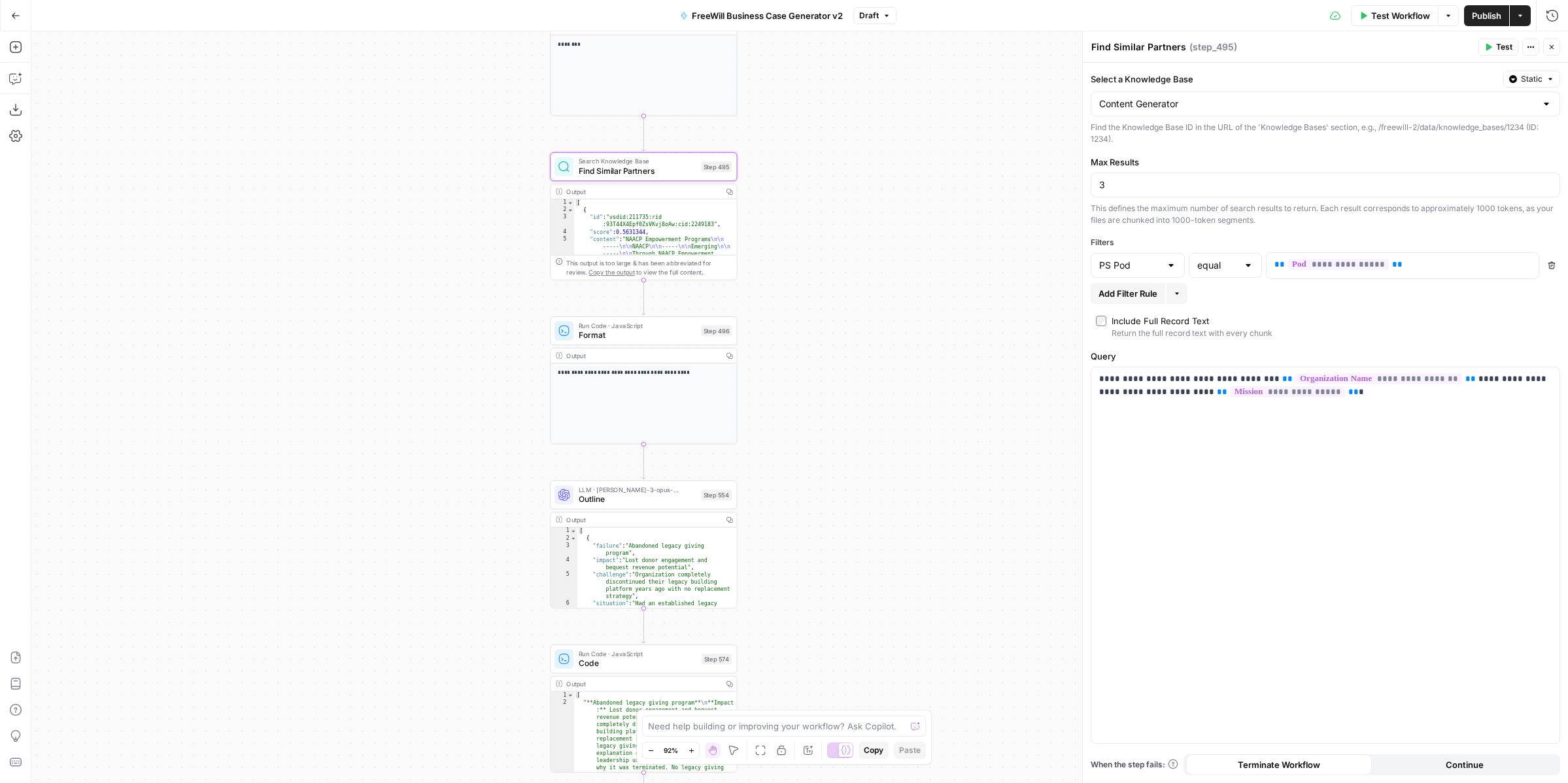
click at [1179, 95] on div "Content Generator" at bounding box center [1325, 104] width 469 height 25
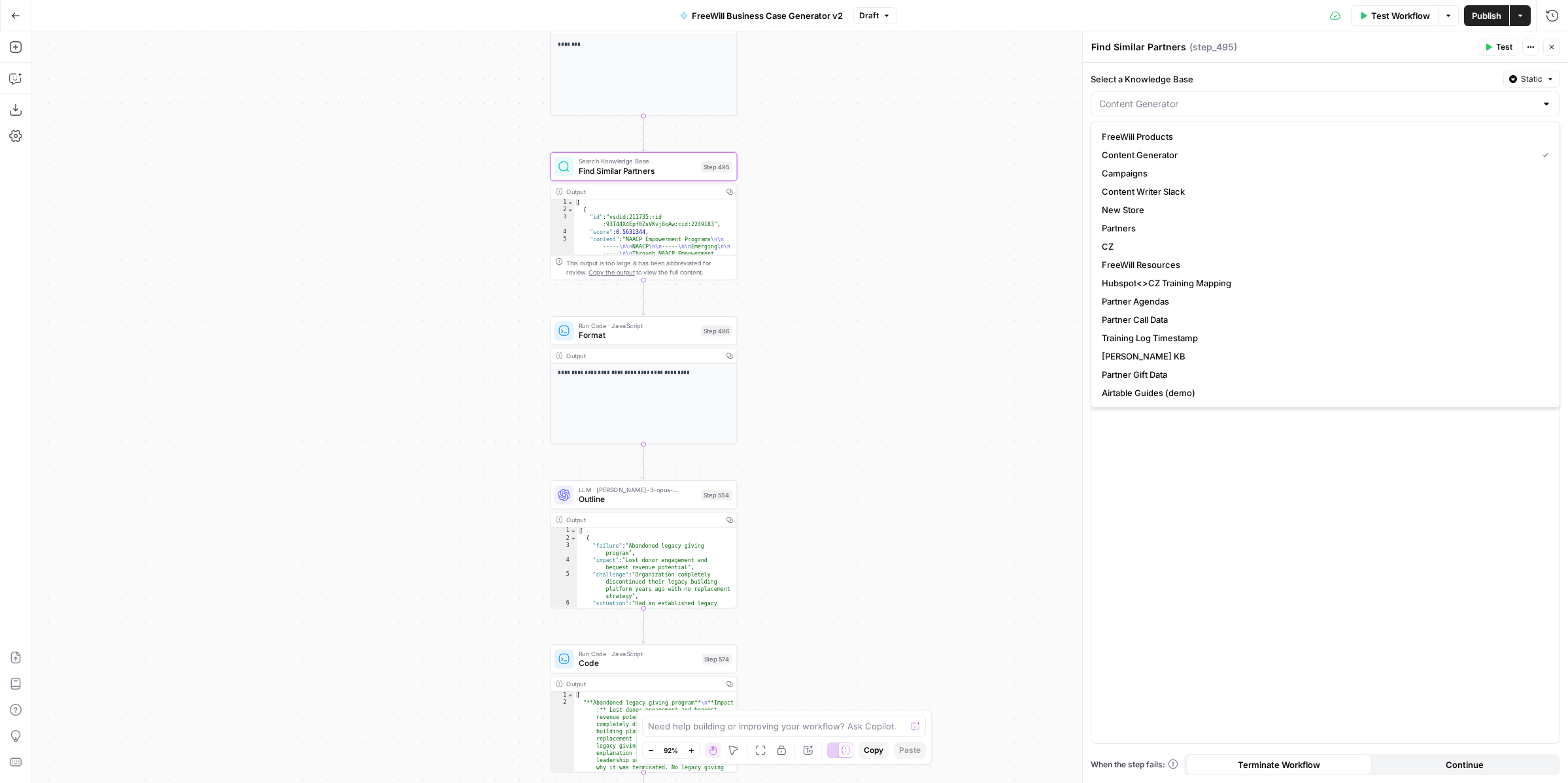
click at [940, 93] on div "true false Workflow Set Inputs Inputs LLM · GPT 3.5 Turbo Extract Call Ids Step…" at bounding box center [800, 407] width 1537 height 752
type input "Content Generator"
